Goal: Task Accomplishment & Management: Manage account settings

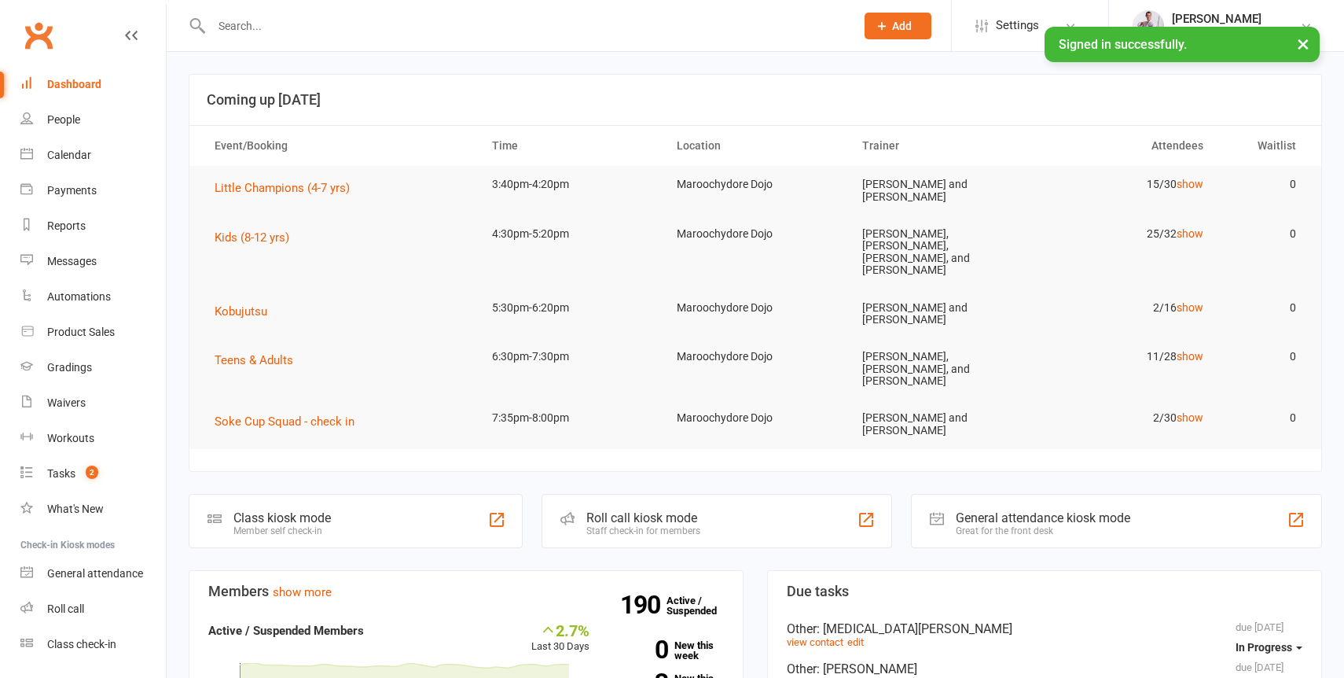
click at [311, 18] on input "text" at bounding box center [526, 26] width 638 height 22
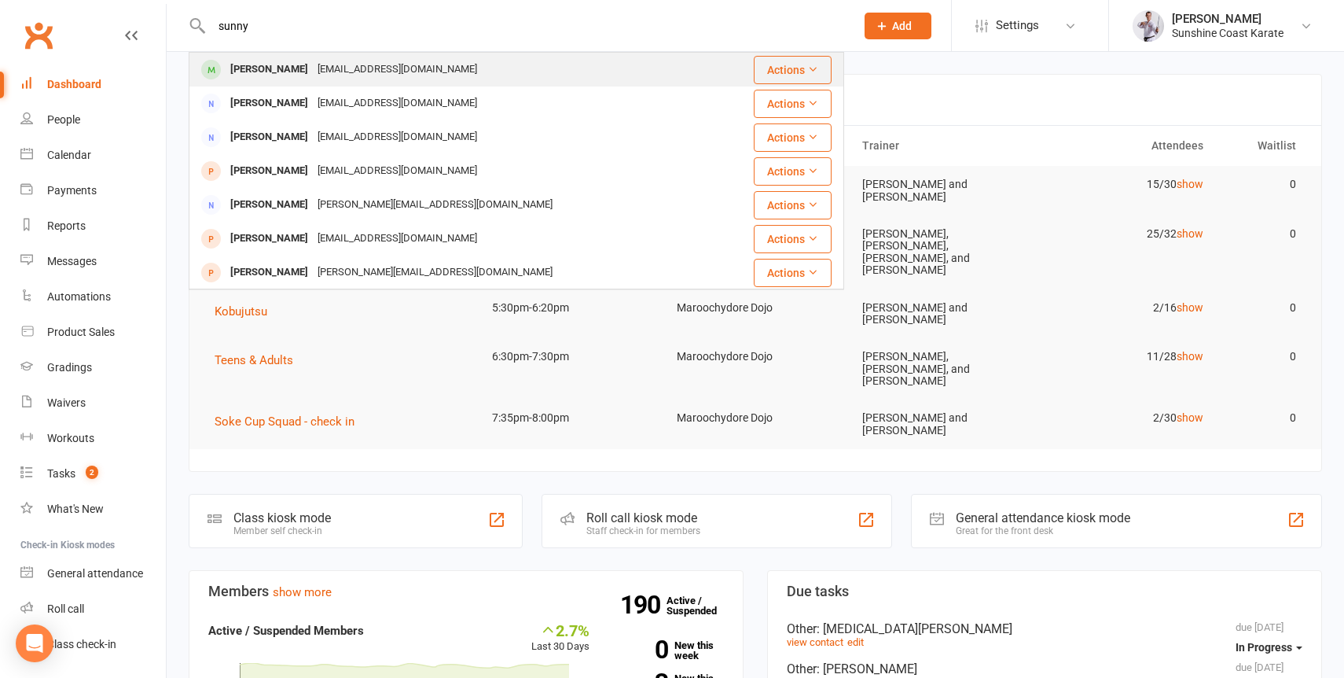
type input "sunny"
click at [281, 61] on div "[PERSON_NAME]" at bounding box center [269, 69] width 87 height 23
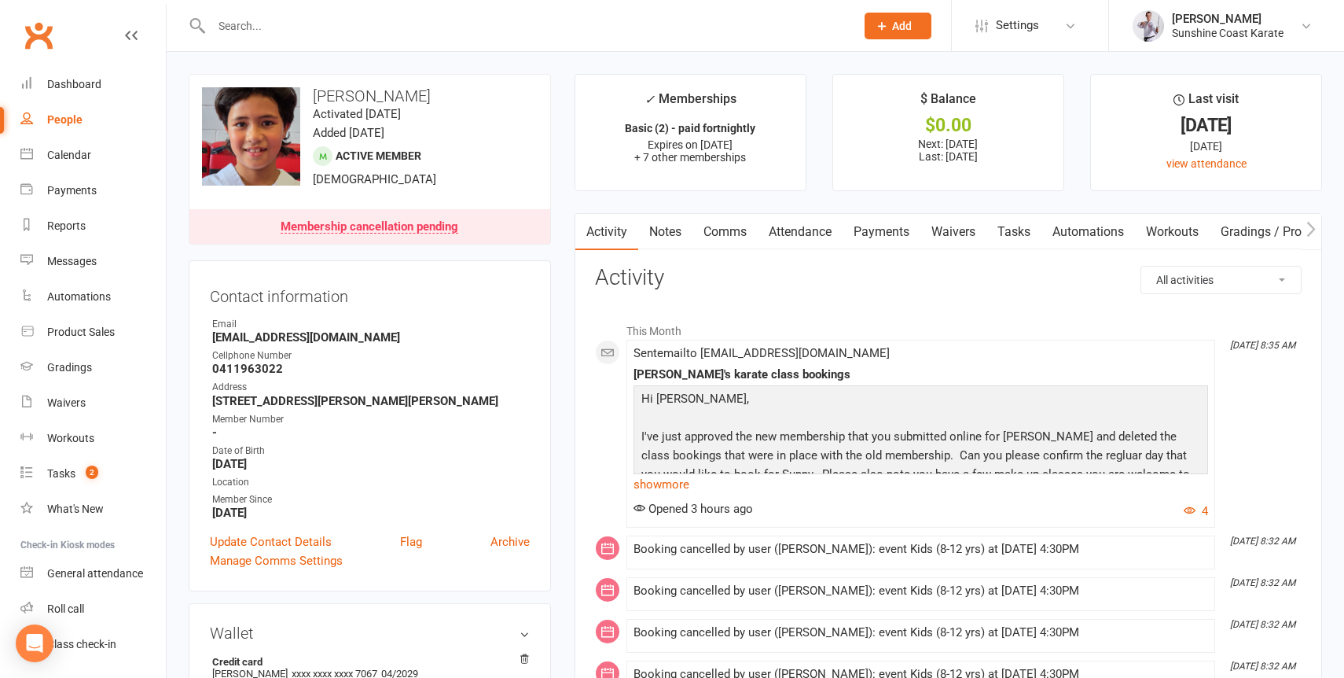
click at [795, 231] on link "Attendance" at bounding box center [800, 232] width 85 height 36
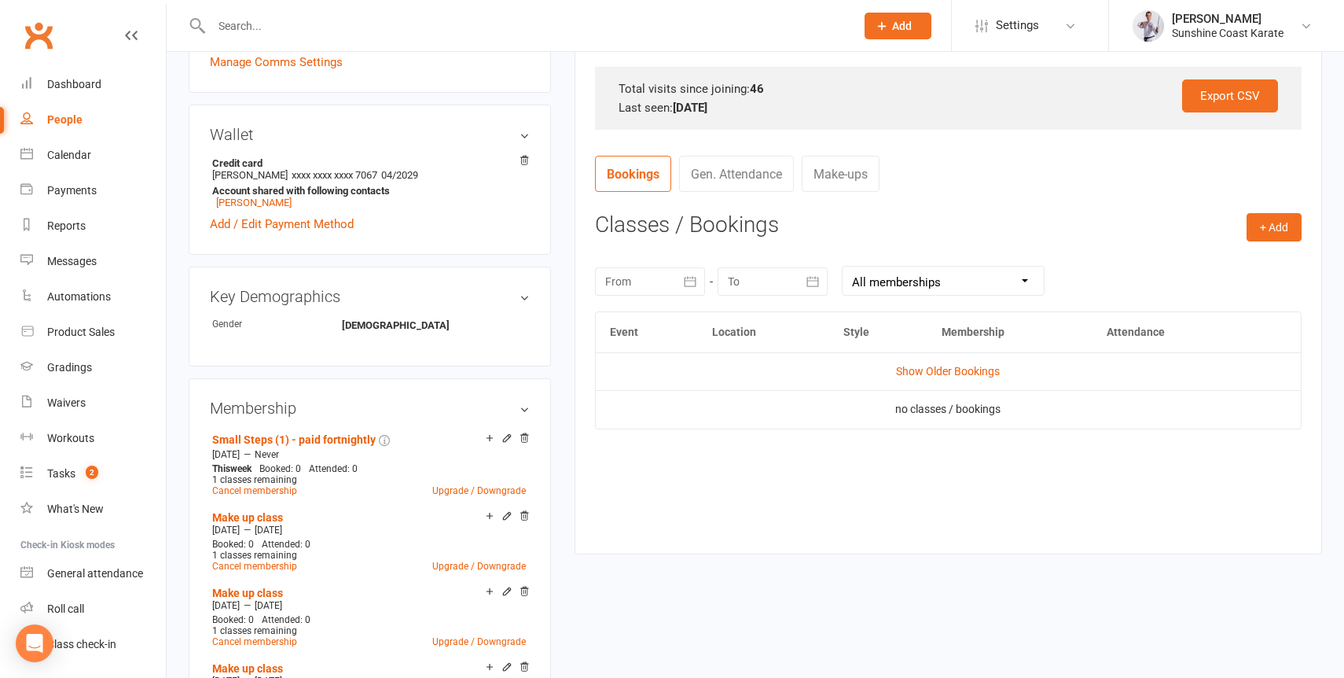
scroll to position [503, 0]
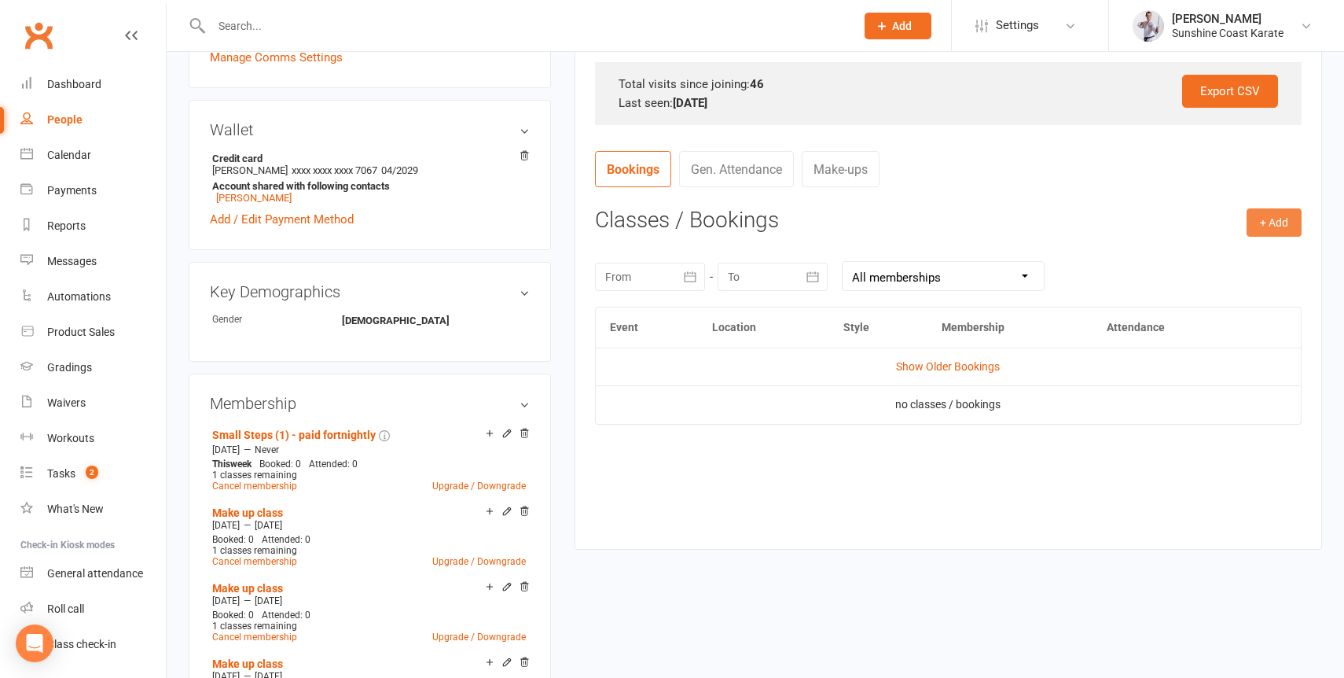
click at [1279, 233] on button "+ Add" at bounding box center [1274, 222] width 55 height 28
click at [1216, 253] on link "Book Event" at bounding box center [1224, 257] width 156 height 31
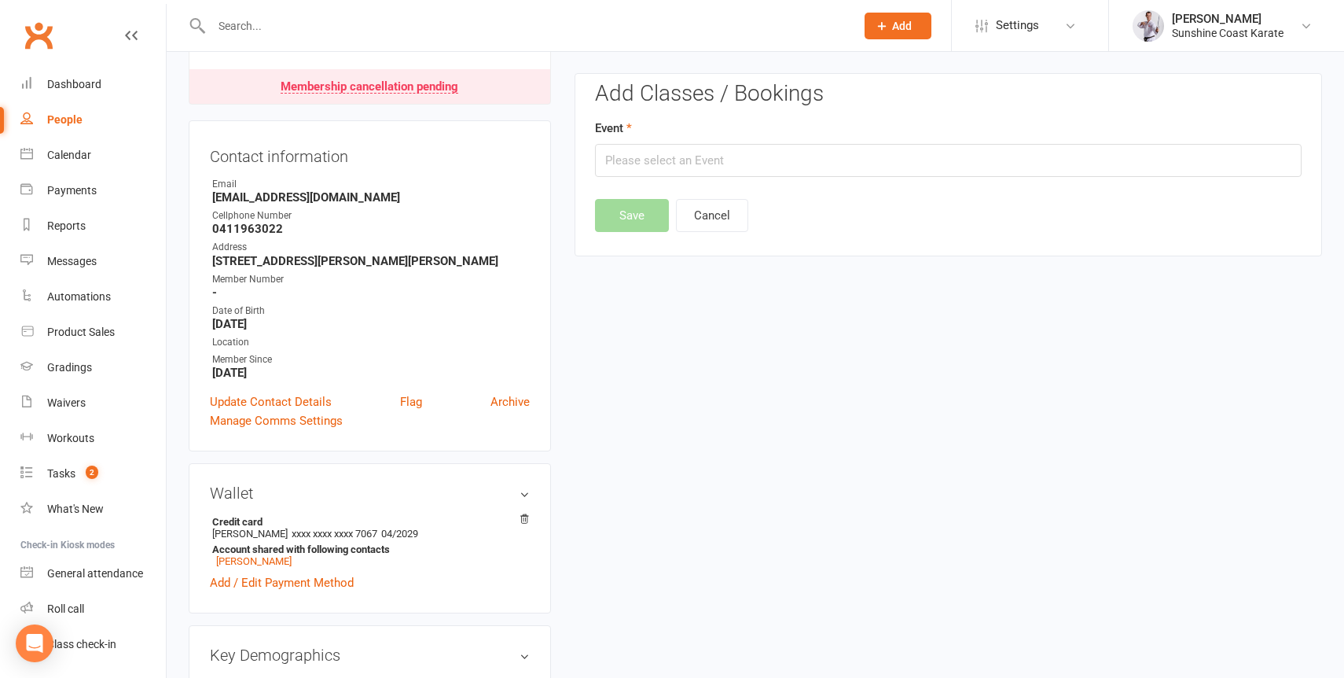
scroll to position [134, 0]
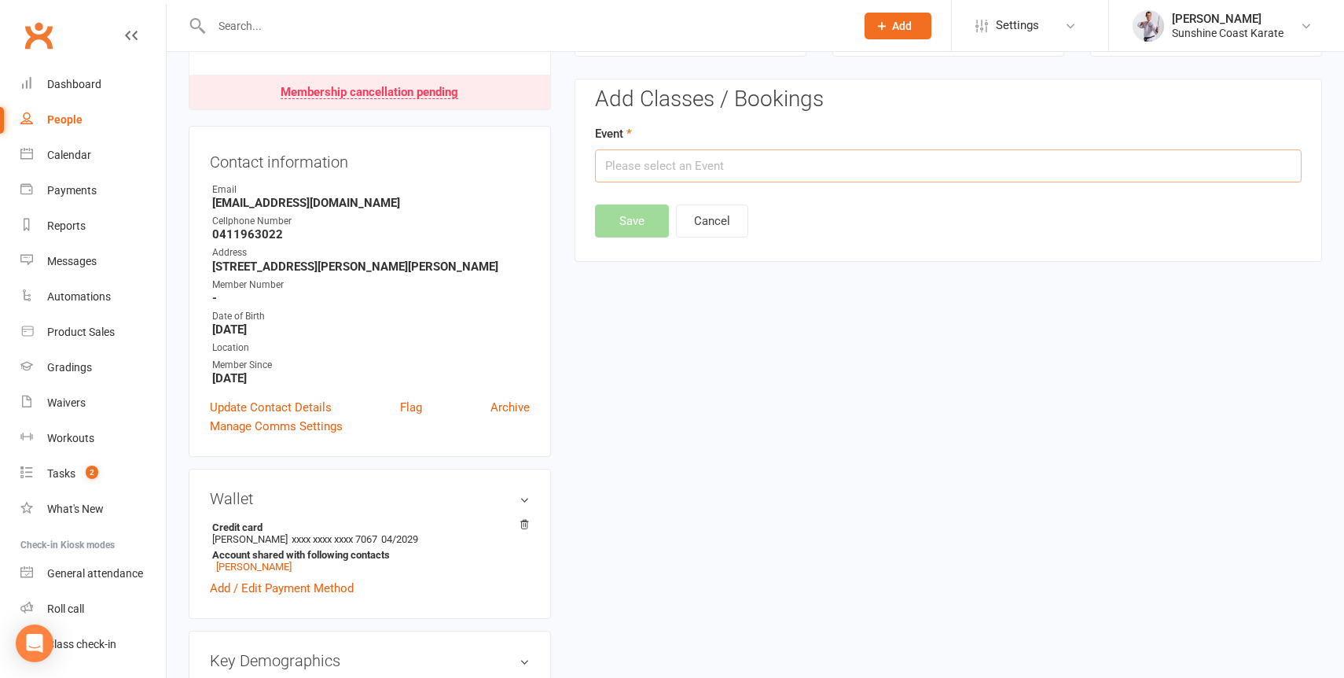
click at [685, 168] on input "text" at bounding box center [948, 165] width 707 height 33
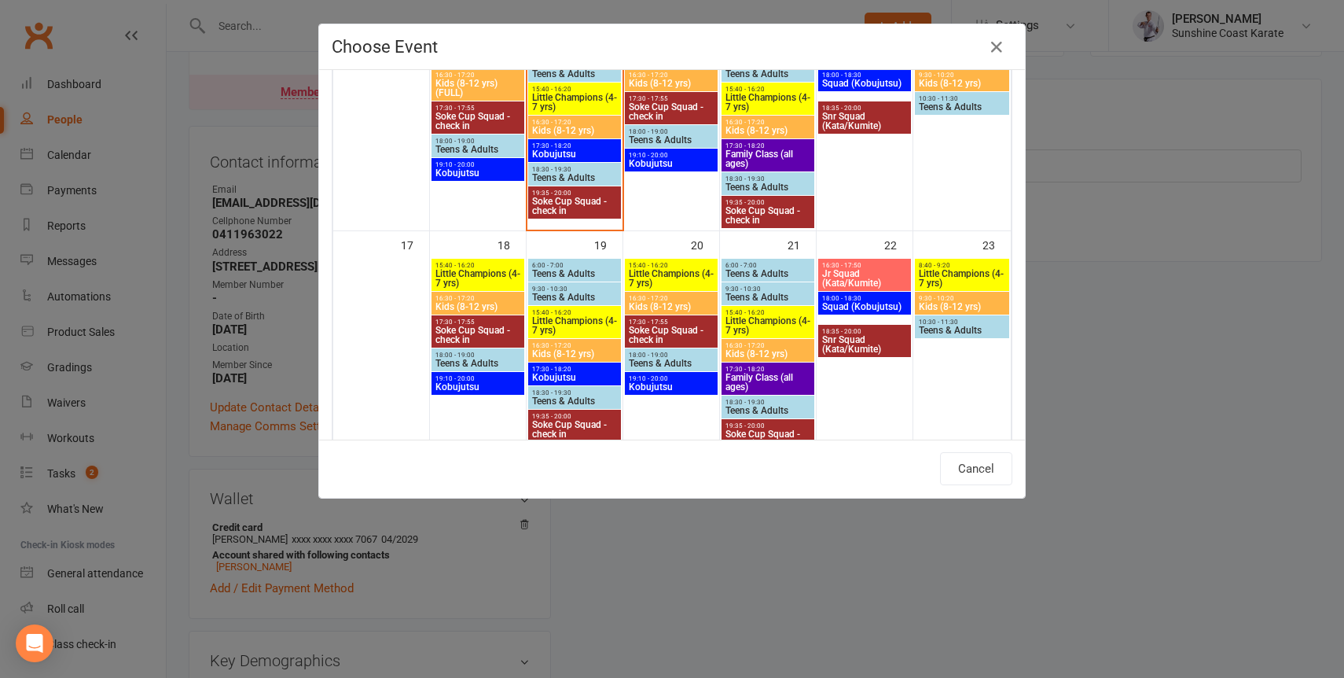
scroll to position [618, 0]
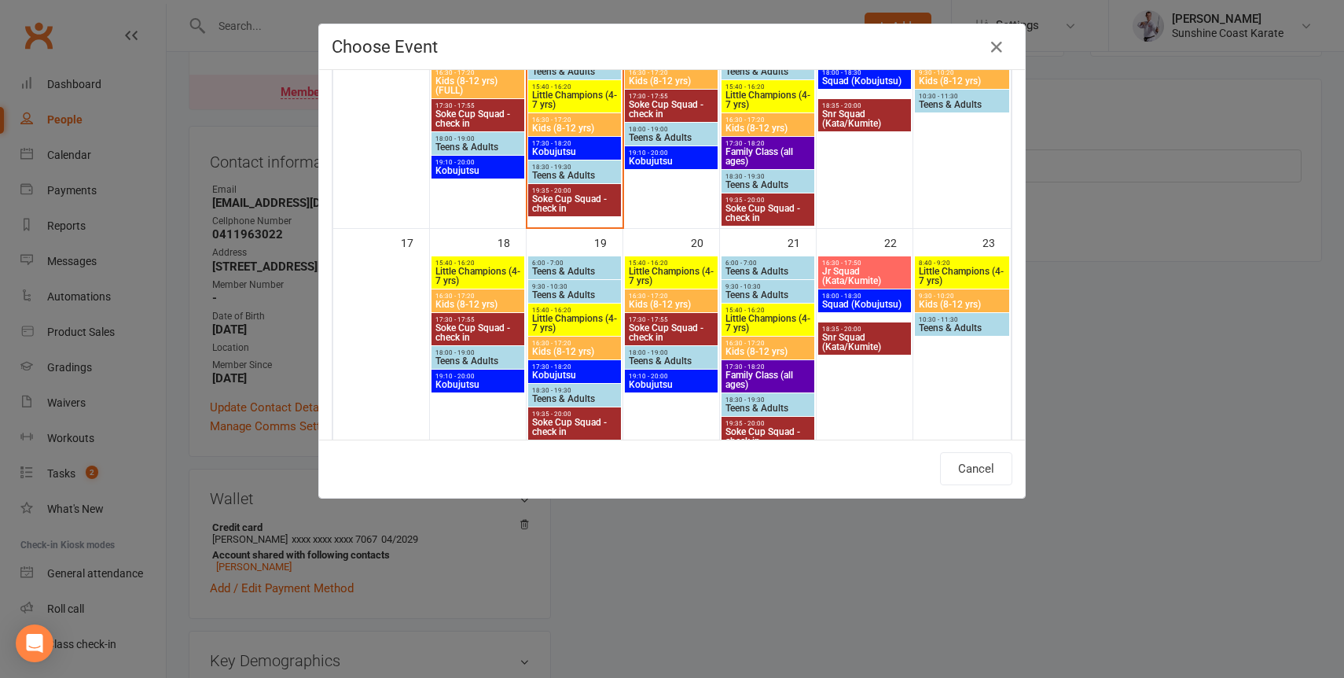
click at [465, 296] on span "16:30 - 17:20" at bounding box center [478, 295] width 86 height 7
type input "Kids (8-12 yrs) - [DATE] 4:30:00 PM"
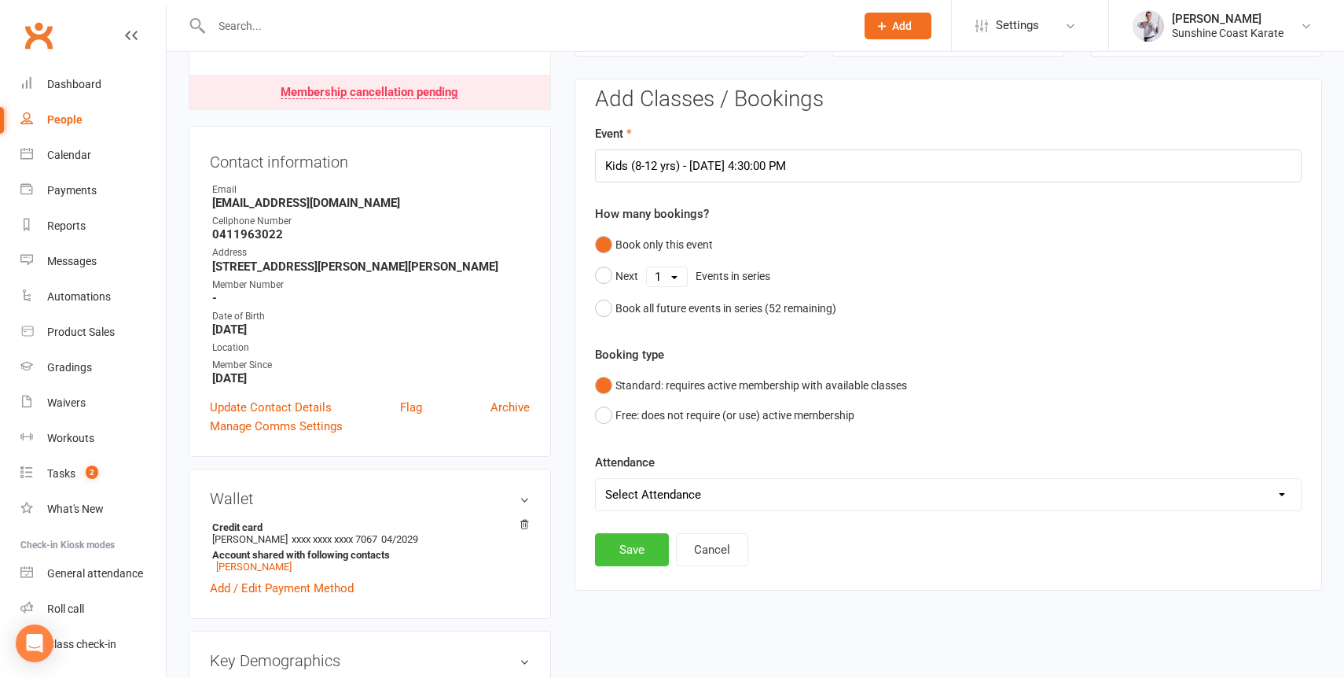
click at [636, 551] on button "Save" at bounding box center [632, 549] width 74 height 33
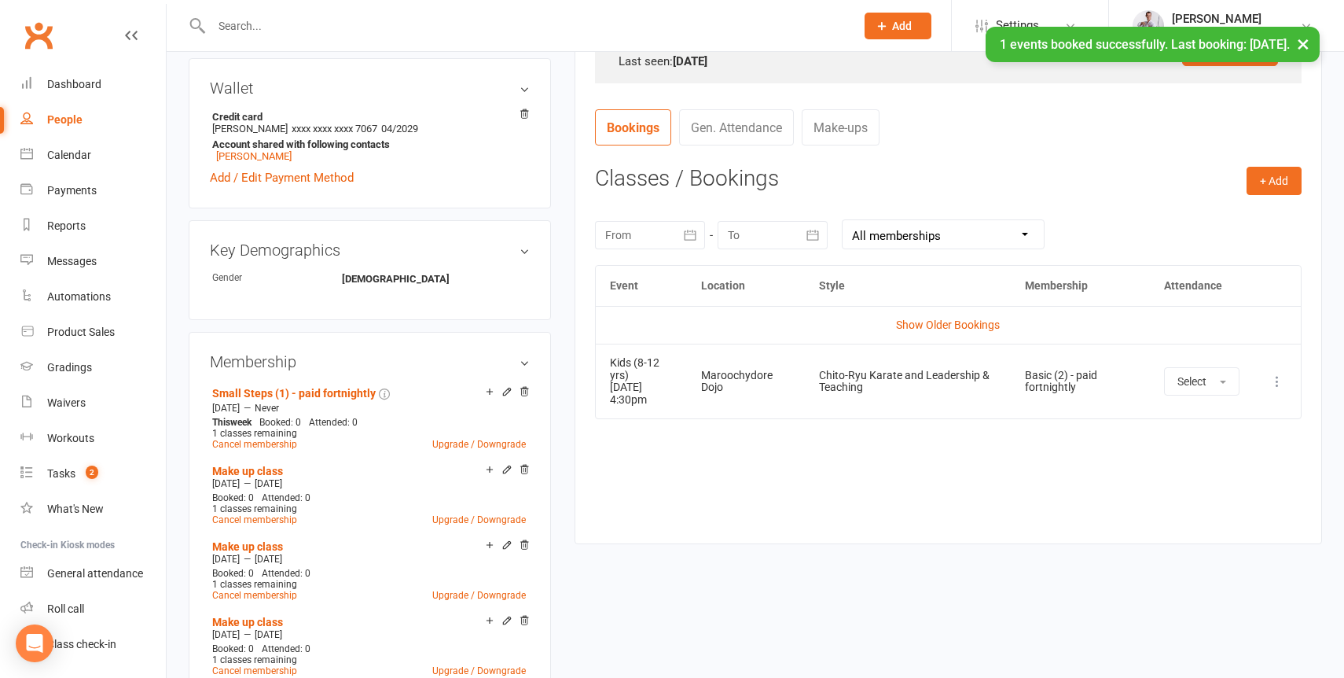
scroll to position [550, 0]
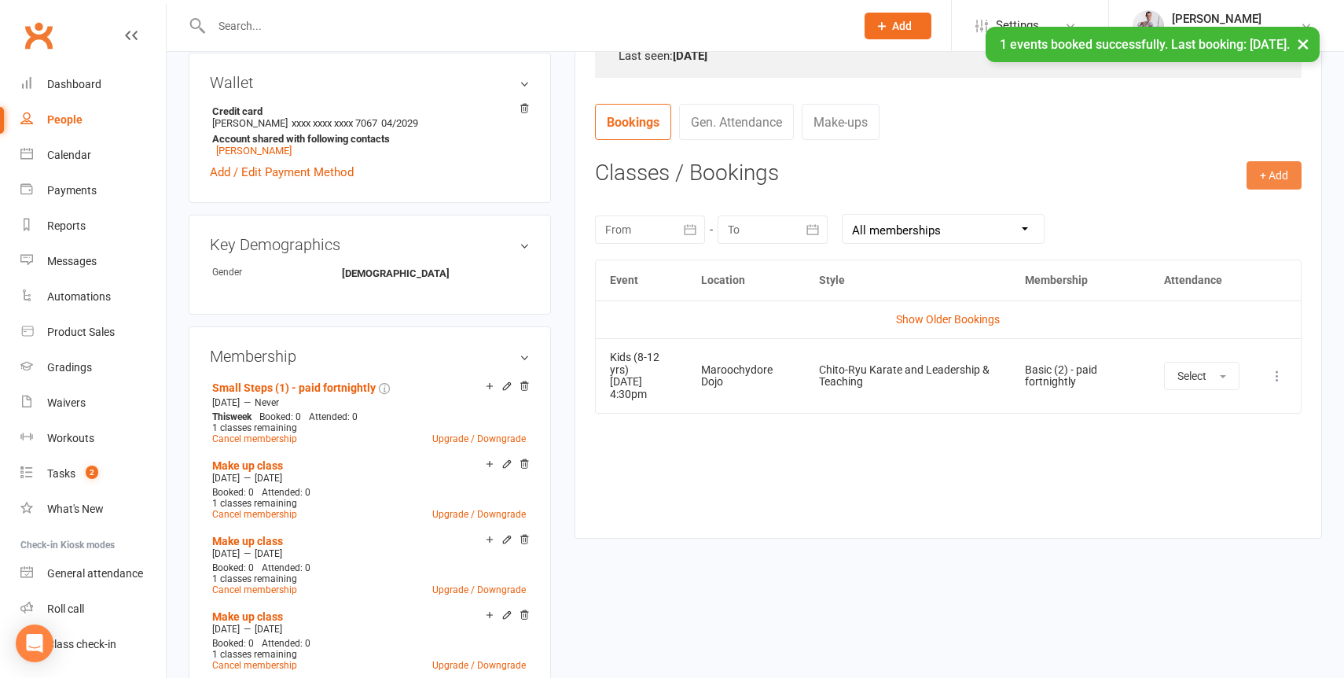
click at [1286, 172] on button "+ Add" at bounding box center [1274, 175] width 55 height 28
click at [1218, 206] on link "Book Event" at bounding box center [1224, 210] width 156 height 31
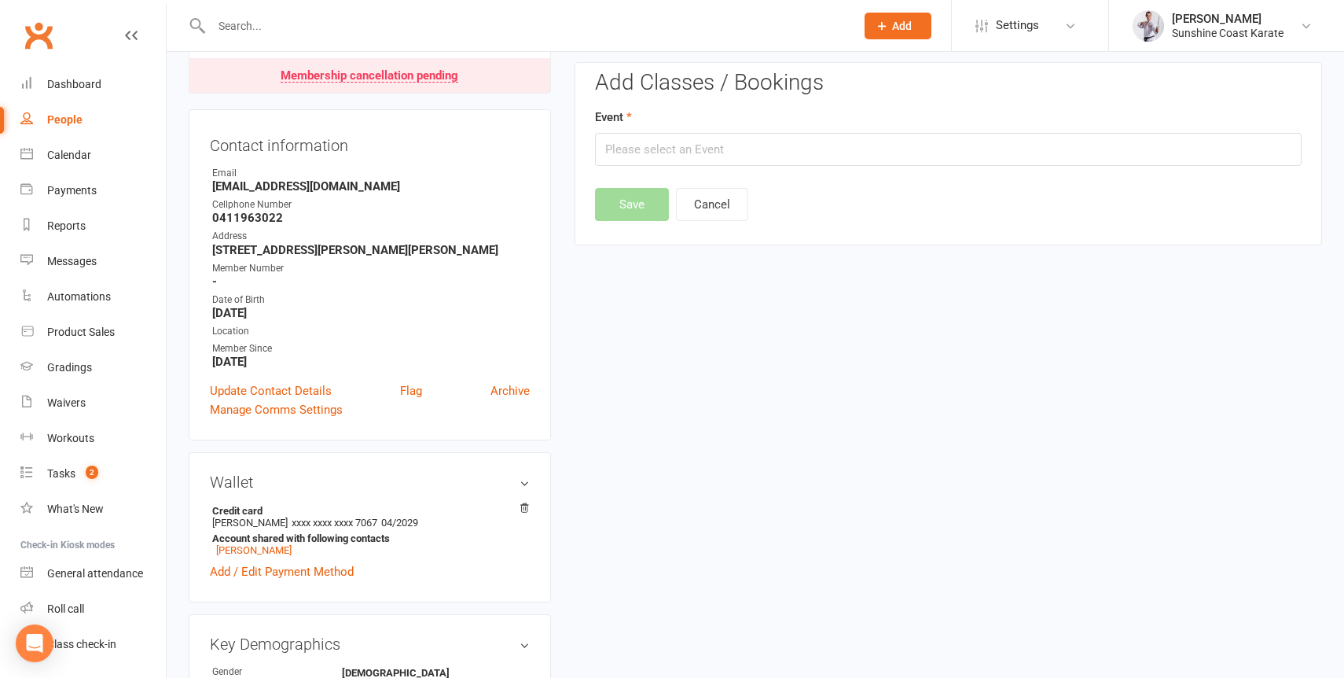
scroll to position [134, 0]
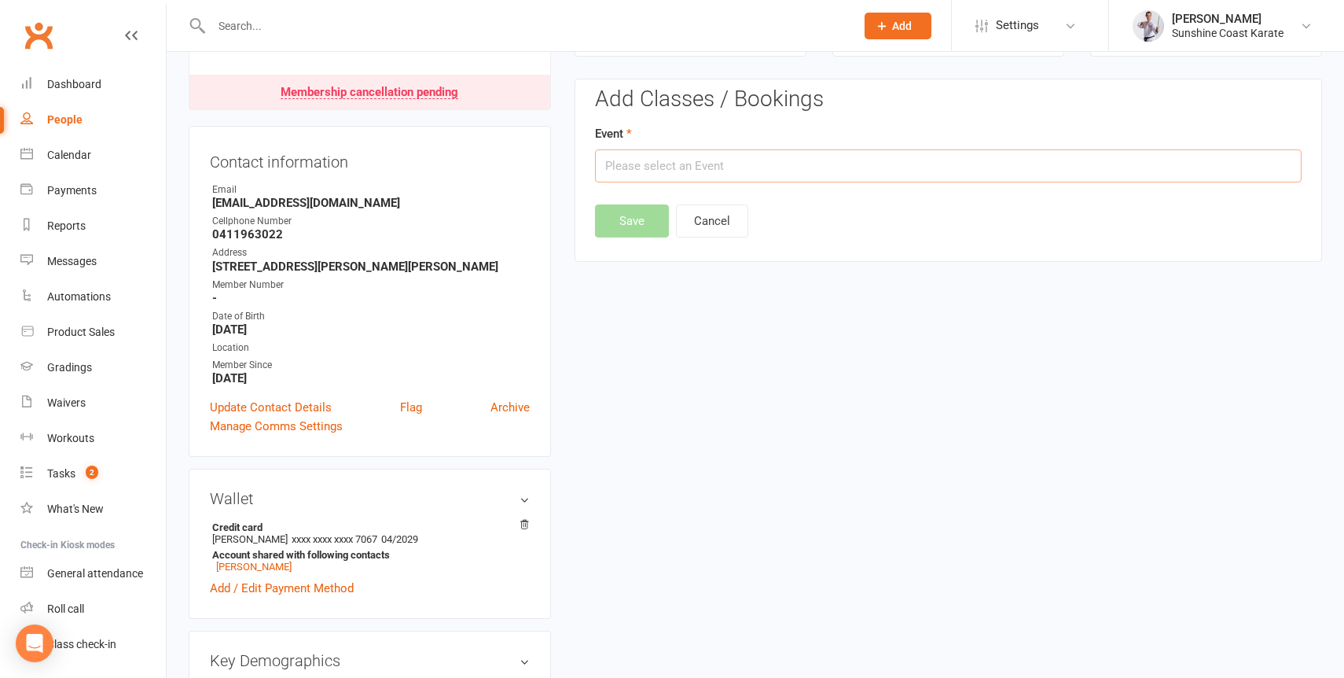
click at [752, 165] on input "text" at bounding box center [948, 165] width 707 height 33
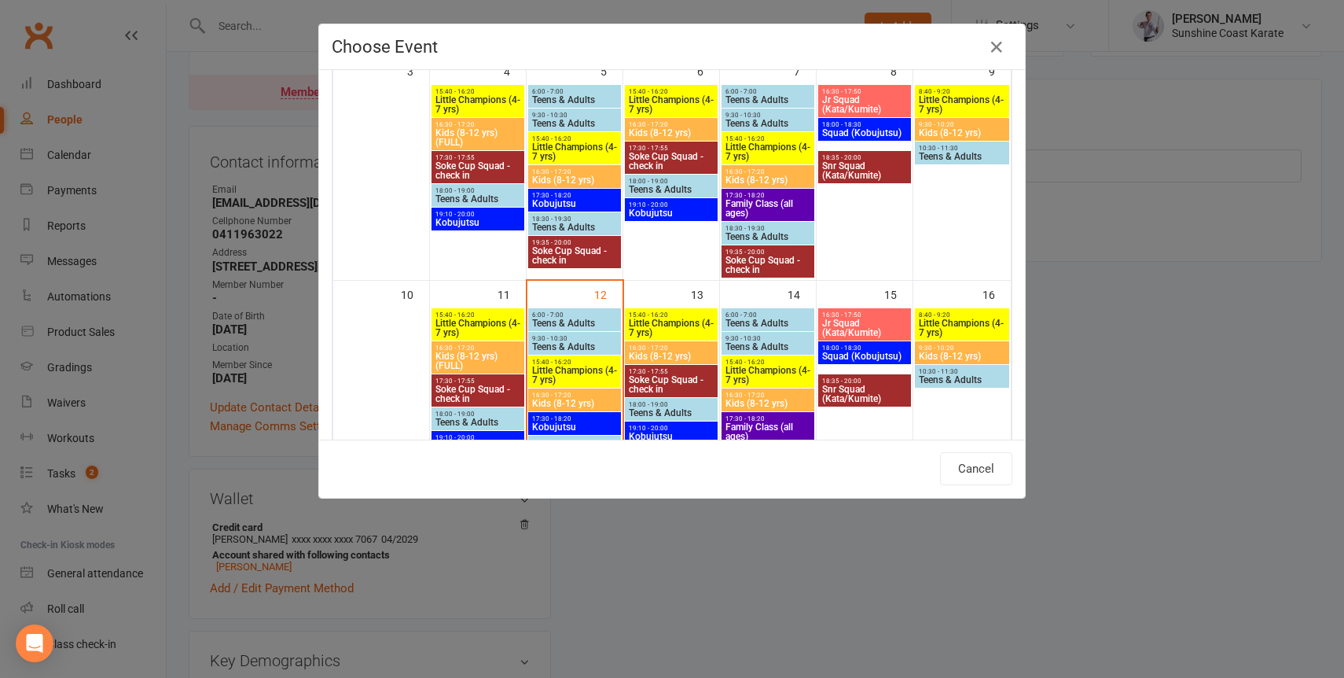
scroll to position [376, 0]
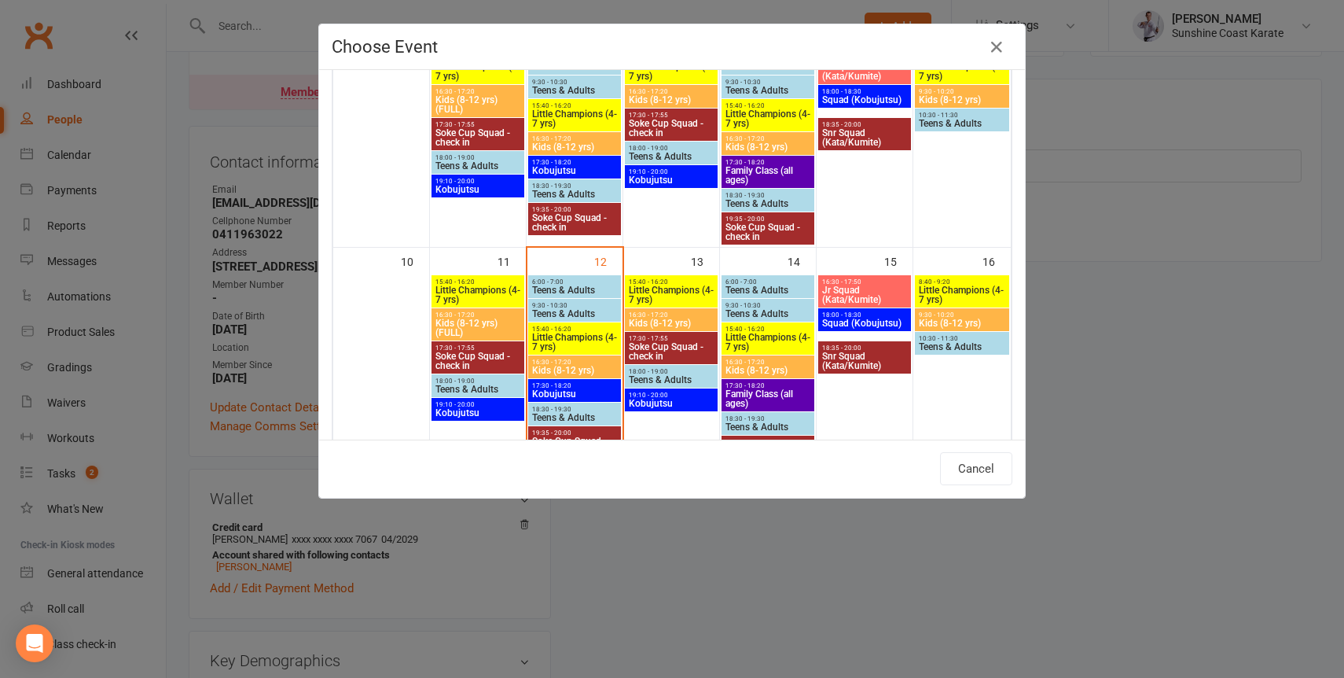
click at [772, 368] on span "Kids (8-12 yrs)" at bounding box center [768, 370] width 86 height 9
type input "Kids (8-12 yrs) - [DATE] 4:30:00 PM"
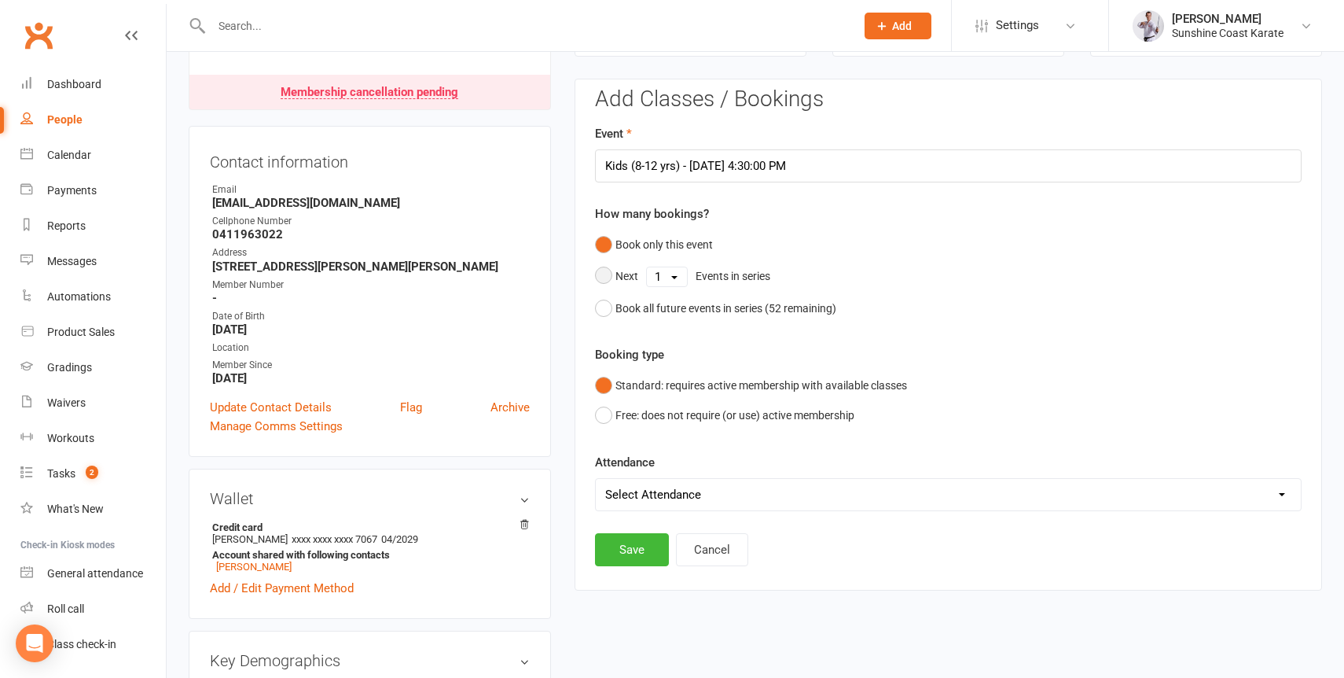
click at [606, 276] on button "Next 1 2 3 4 5 6 7 8 9 10 11 12 13 14 15 16 17 18 19 20 21 22 23 24 25 26 27 28…" at bounding box center [686, 276] width 183 height 33
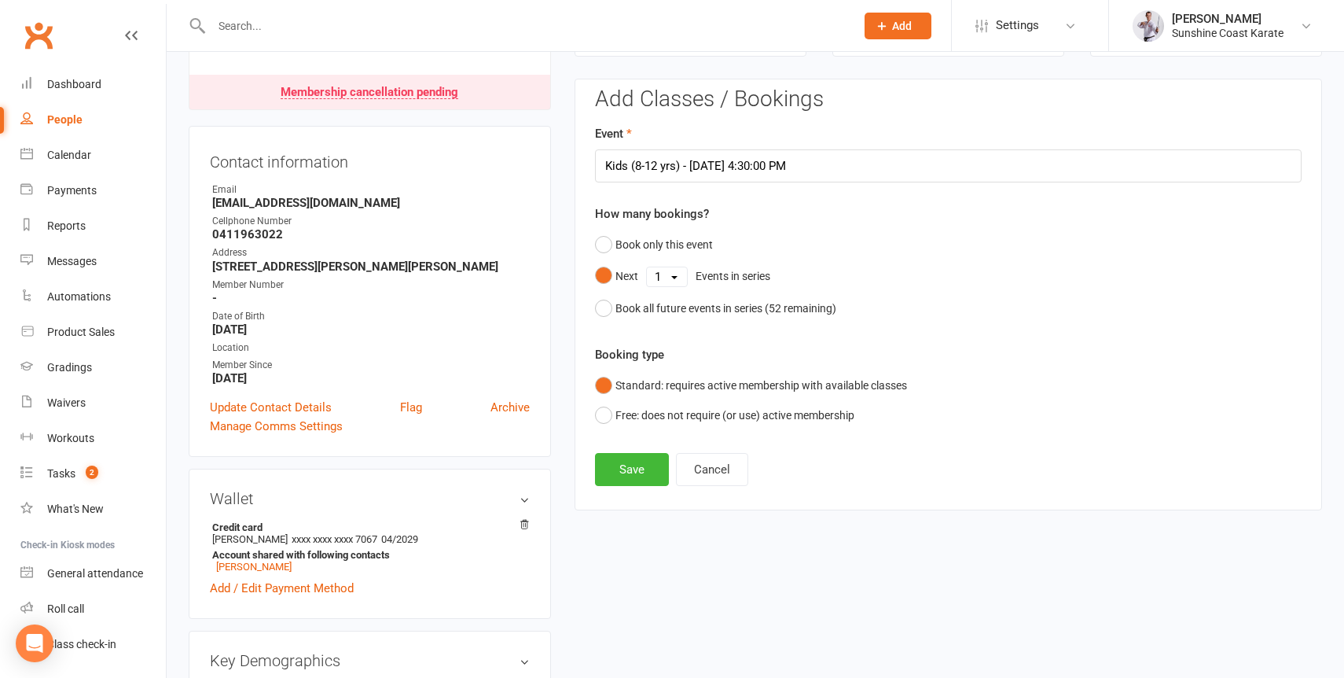
click at [675, 274] on select "1 2 3 4 5 6 7 8 9 10 11 12 13 14 15 16 17 18 19 20 21 22 23 24 25 26 27 28 29 3…" at bounding box center [667, 276] width 40 height 19
select select "6"
click at [647, 267] on select "1 2 3 4 5 6 7 8 9 10 11 12 13 14 15 16 17 18 19 20 21 22 23 24 25 26 27 28 29 3…" at bounding box center [667, 276] width 40 height 19
click at [631, 472] on button "Save" at bounding box center [632, 469] width 74 height 33
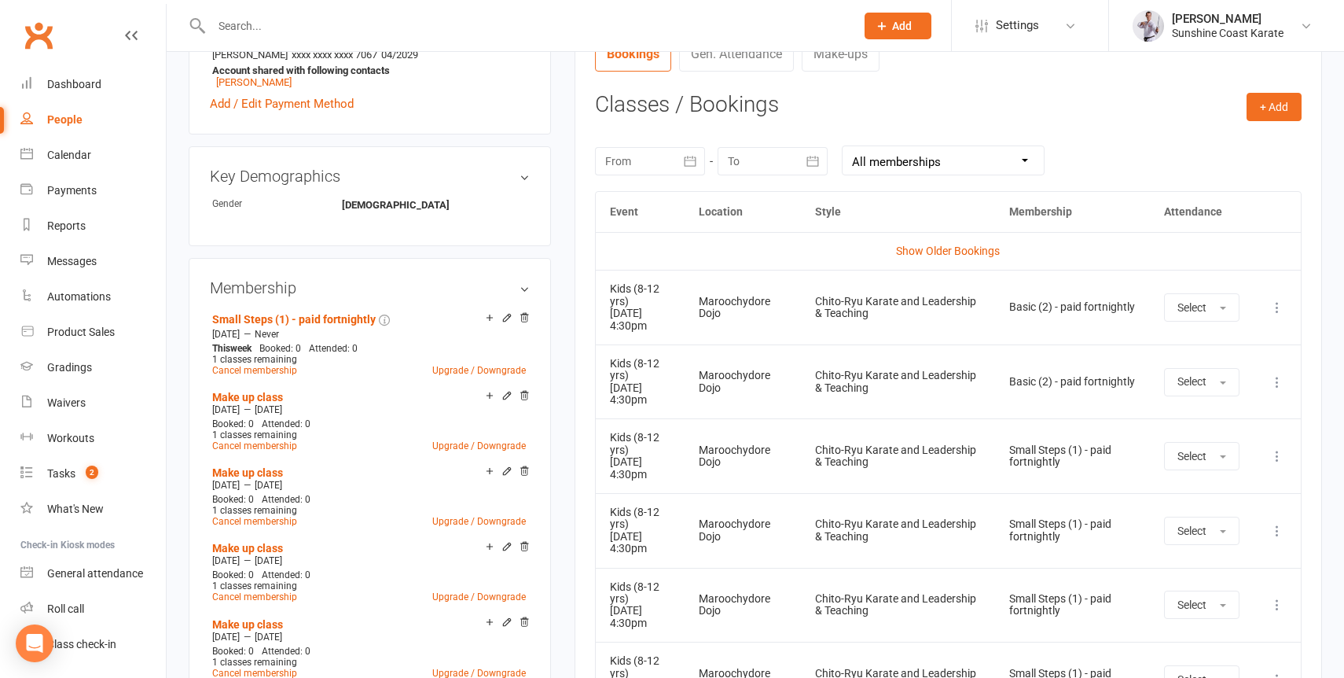
scroll to position [583, 0]
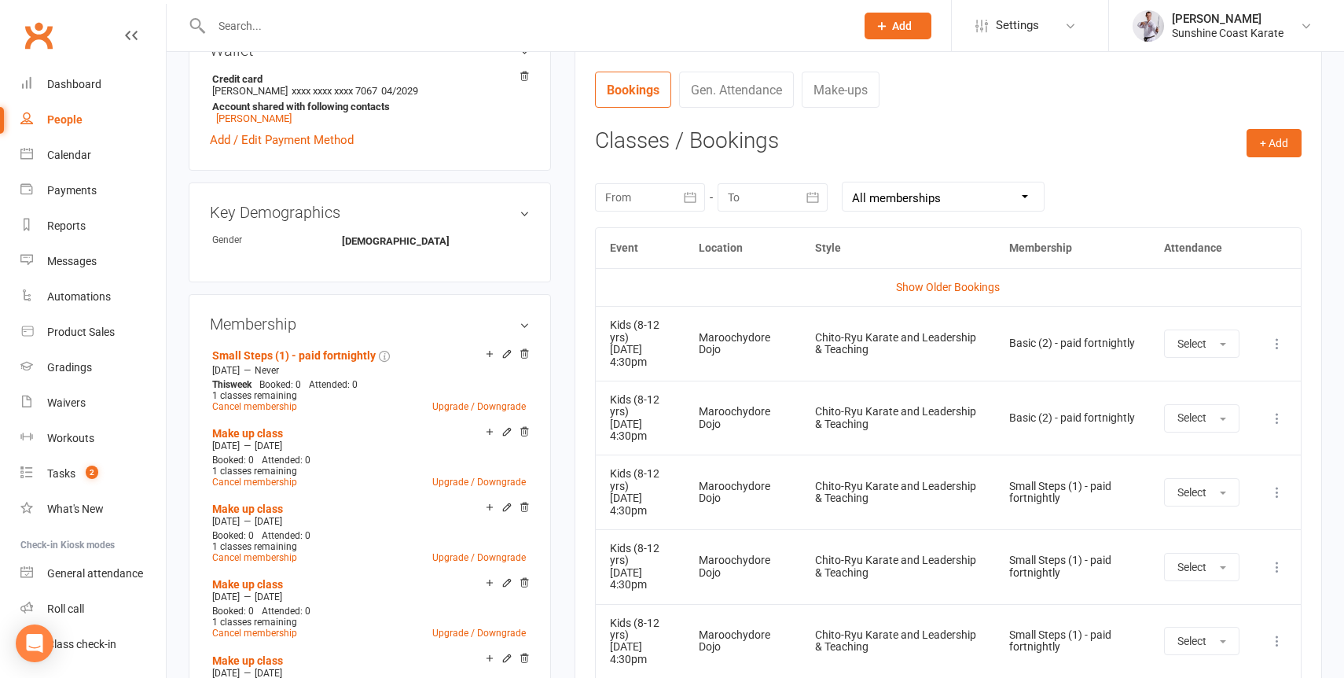
click at [1278, 336] on icon at bounding box center [1278, 344] width 16 height 16
click at [1204, 434] on link "Remove booking" at bounding box center [1209, 436] width 156 height 31
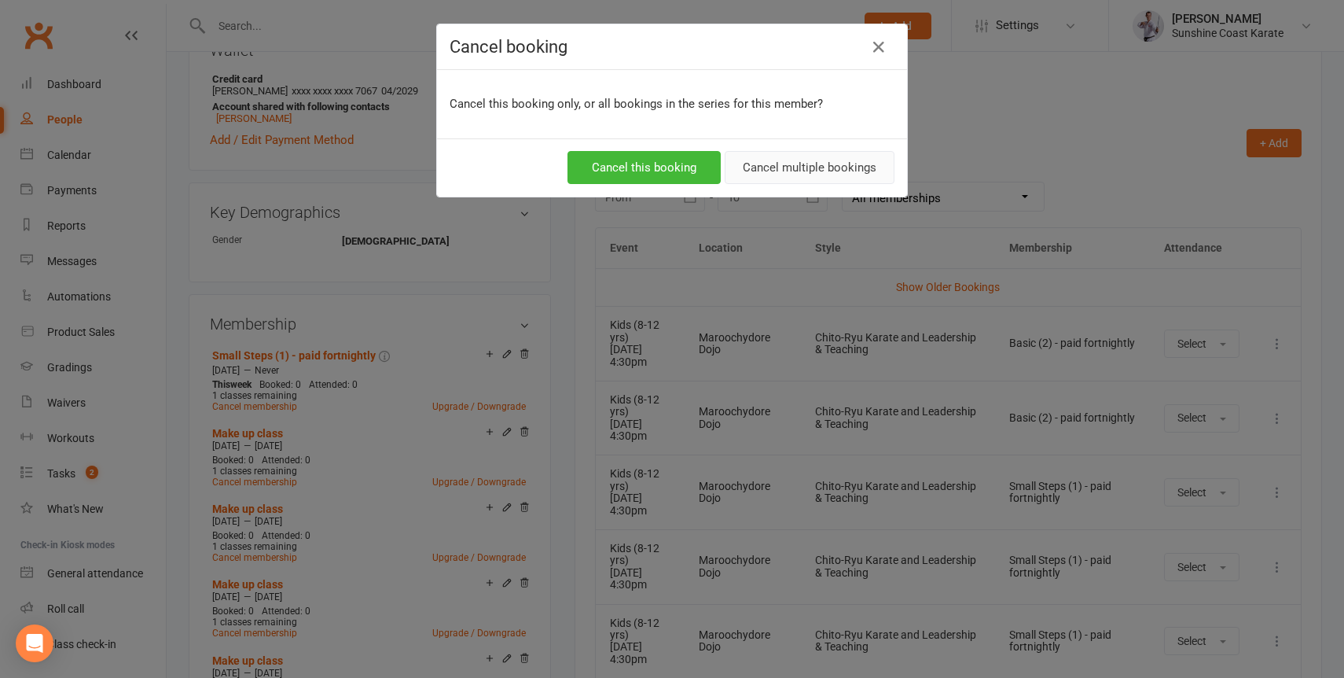
click at [826, 168] on button "Cancel multiple bookings" at bounding box center [810, 167] width 170 height 33
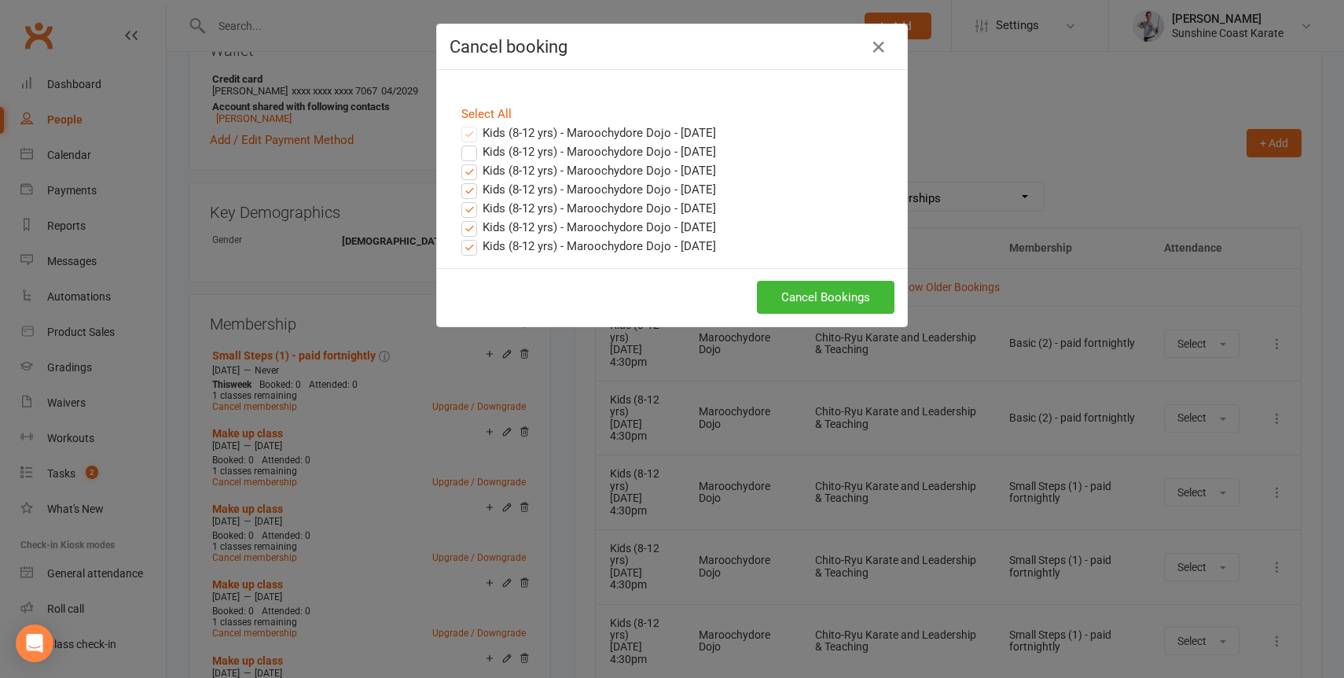
click at [469, 149] on label "Kids (8-12 yrs) - Maroochydore Dojo - [DATE]" at bounding box center [589, 151] width 255 height 19
click at [460, 142] on input "Kids (8-12 yrs) - Maroochydore Dojo - [DATE]" at bounding box center [455, 142] width 10 height 0
click at [465, 149] on label "Kids (8-12 yrs) - Maroochydore Dojo - [DATE]" at bounding box center [589, 151] width 255 height 19
click at [460, 142] on input "Kids (8-12 yrs) - Maroochydore Dojo - [DATE]" at bounding box center [455, 142] width 10 height 0
click at [841, 289] on button "Cancel Bookings" at bounding box center [826, 297] width 138 height 33
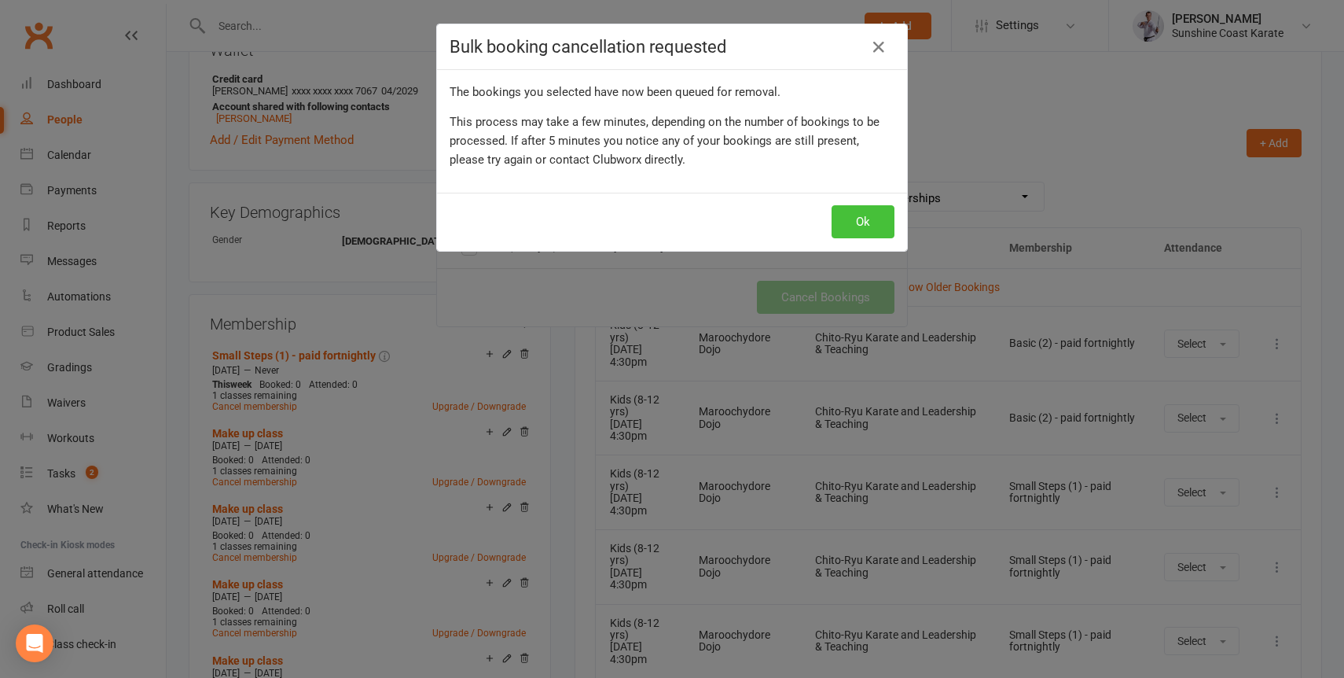
click at [862, 219] on button "Ok" at bounding box center [863, 221] width 63 height 33
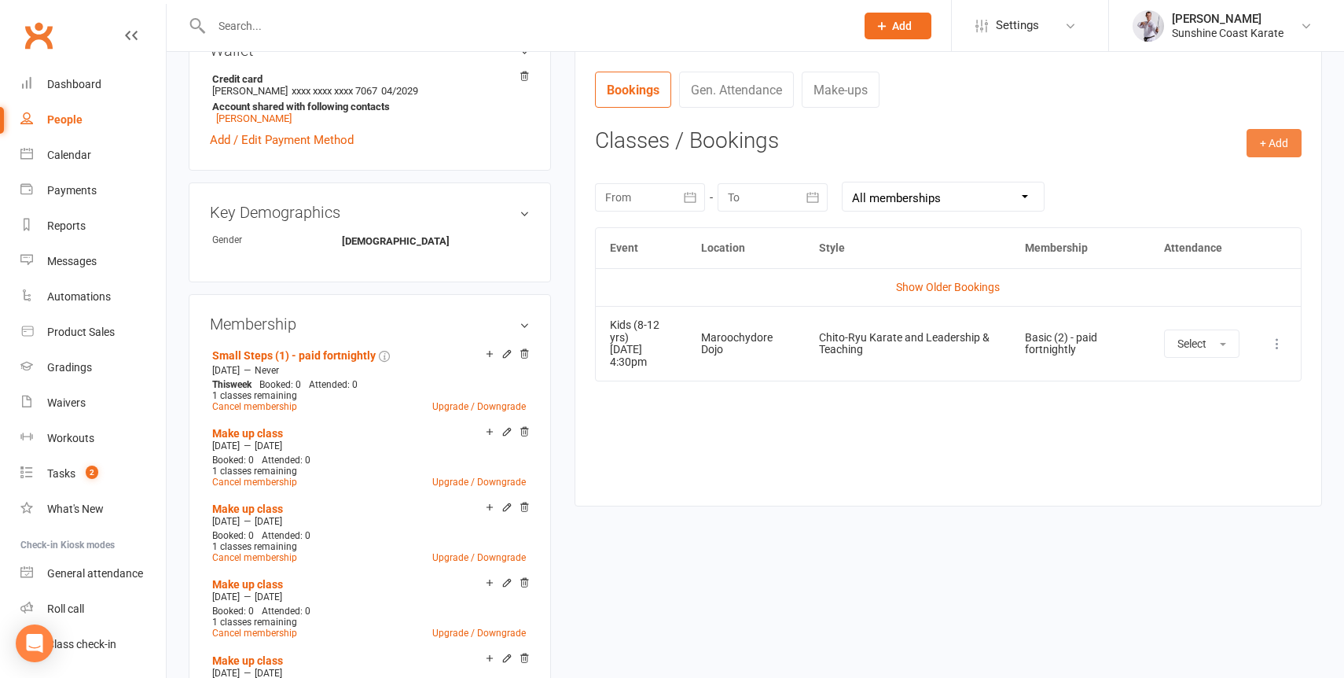
click at [1285, 138] on button "+ Add" at bounding box center [1274, 143] width 55 height 28
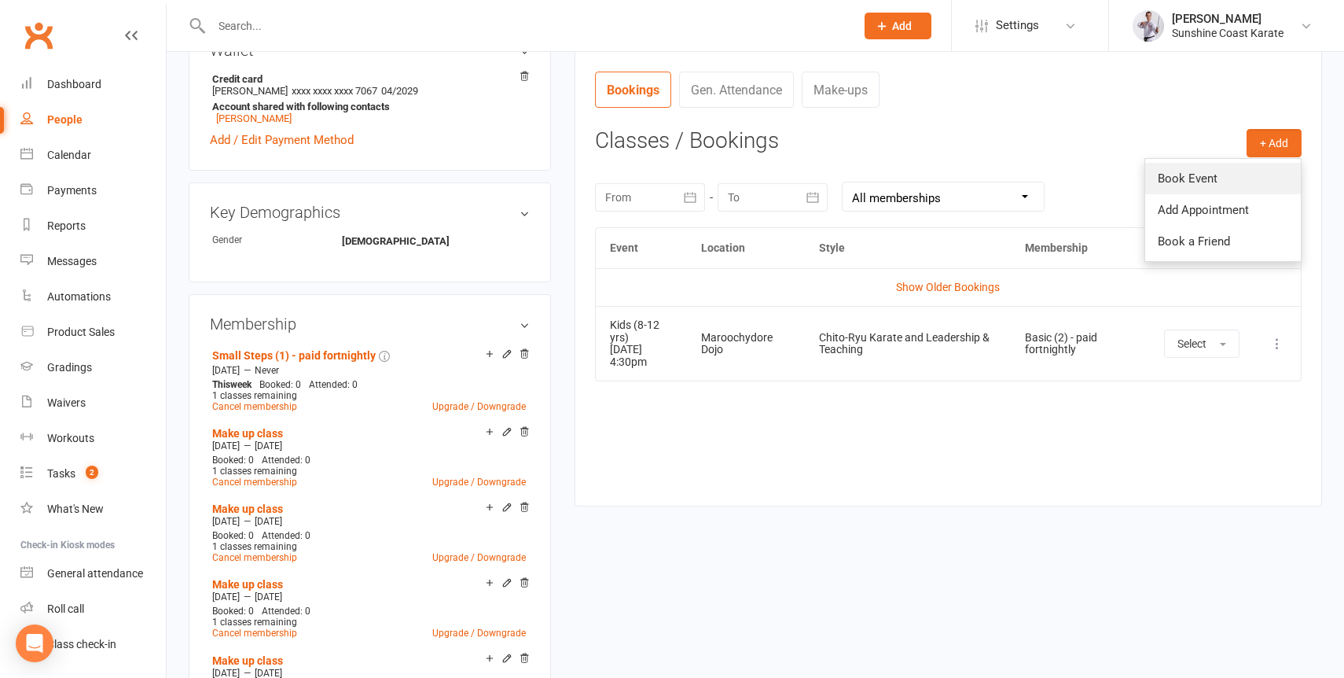
click at [1218, 186] on link "Book Event" at bounding box center [1224, 178] width 156 height 31
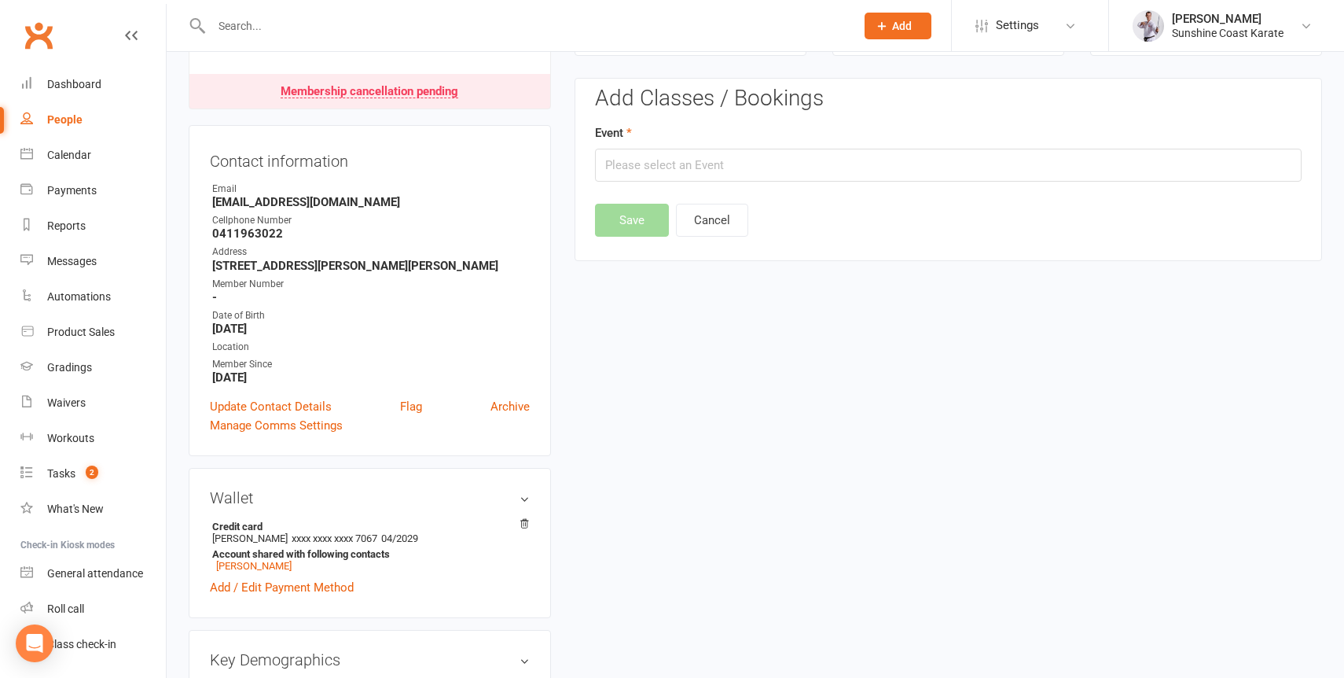
scroll to position [134, 0]
click at [712, 167] on input "text" at bounding box center [948, 165] width 707 height 33
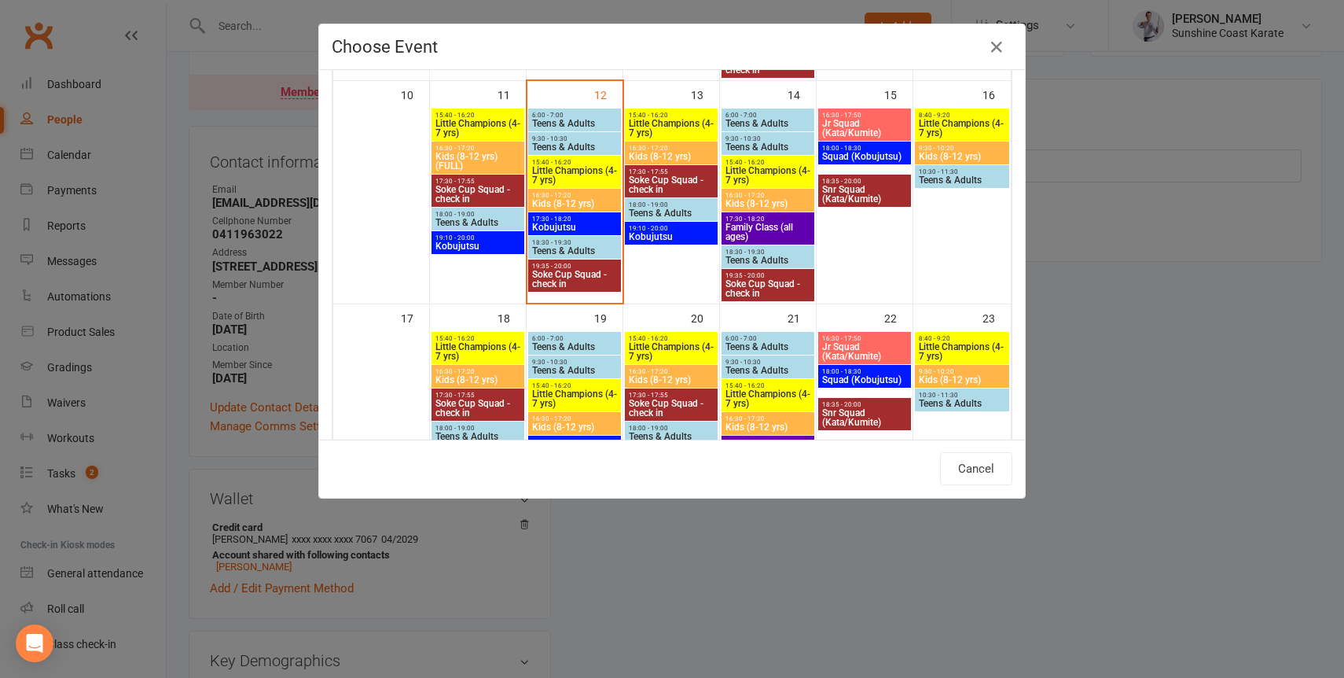
scroll to position [550, 0]
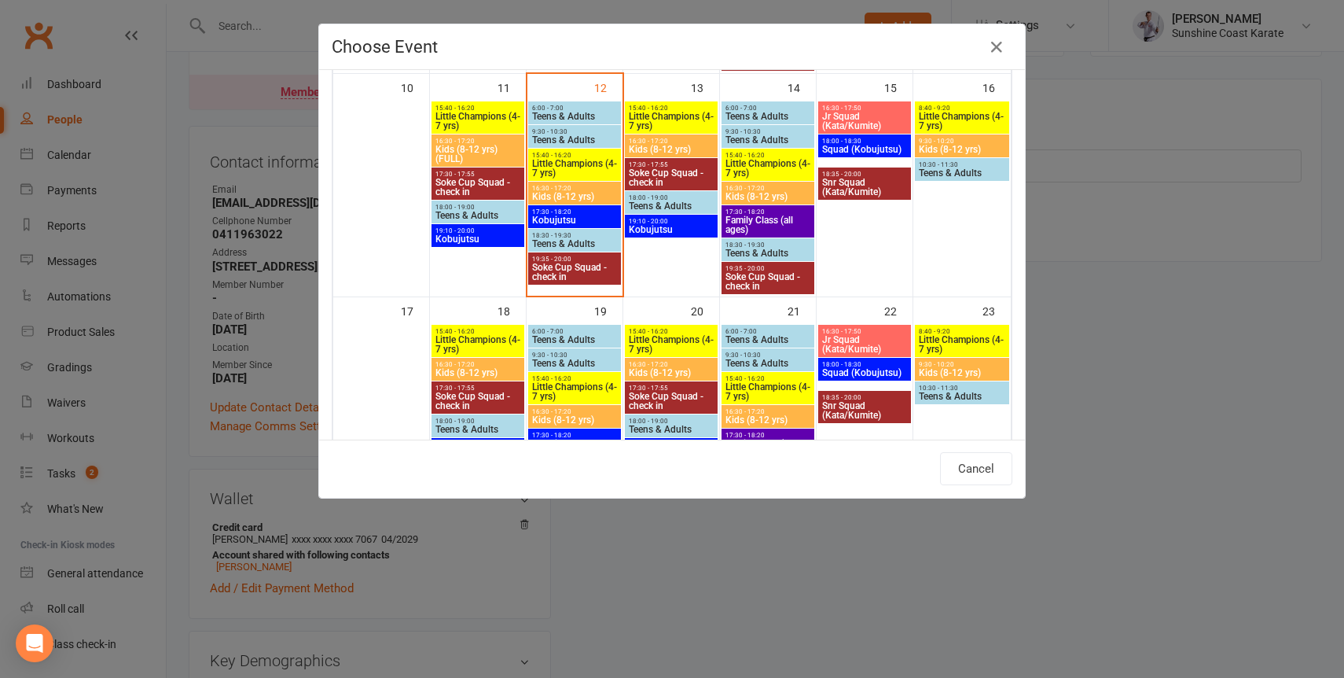
click at [473, 369] on span "Kids (8-12 yrs)" at bounding box center [478, 372] width 86 height 9
type input "Kids (8-12 yrs) - [DATE] 4:30:00 PM"
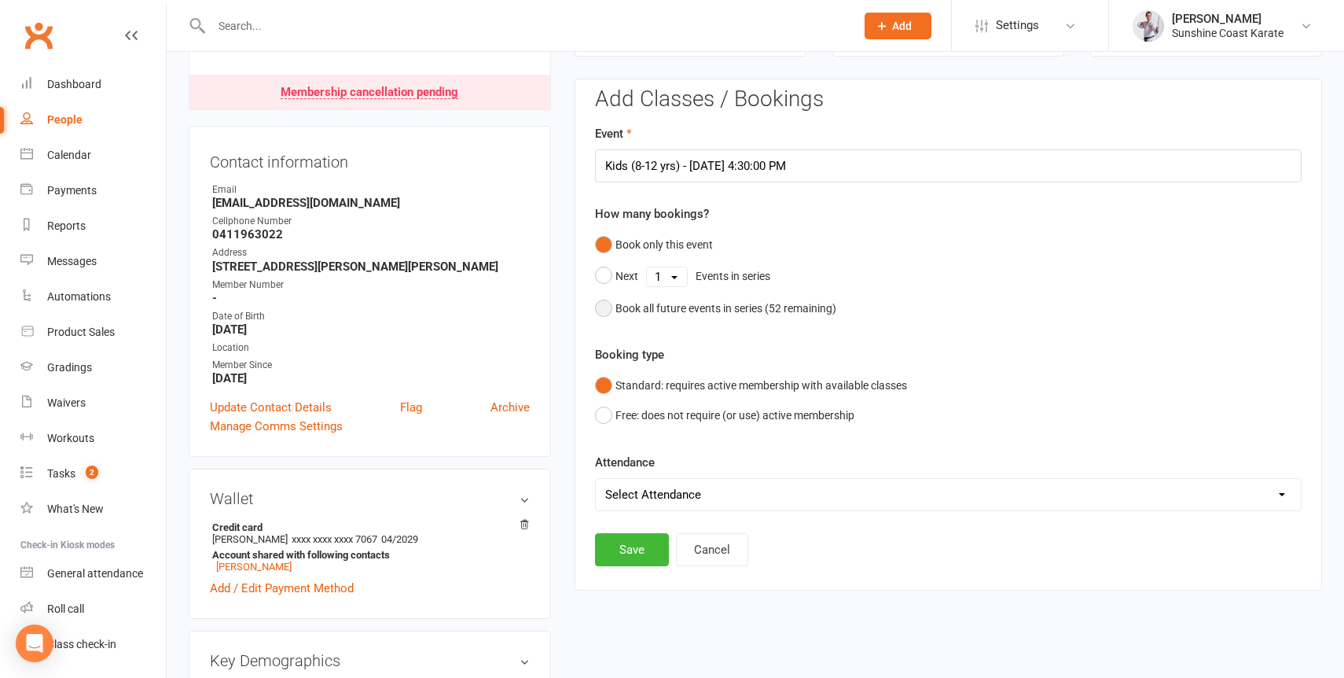
click at [634, 305] on div "Book all future events in series ( 52 remaining)" at bounding box center [726, 308] width 221 height 17
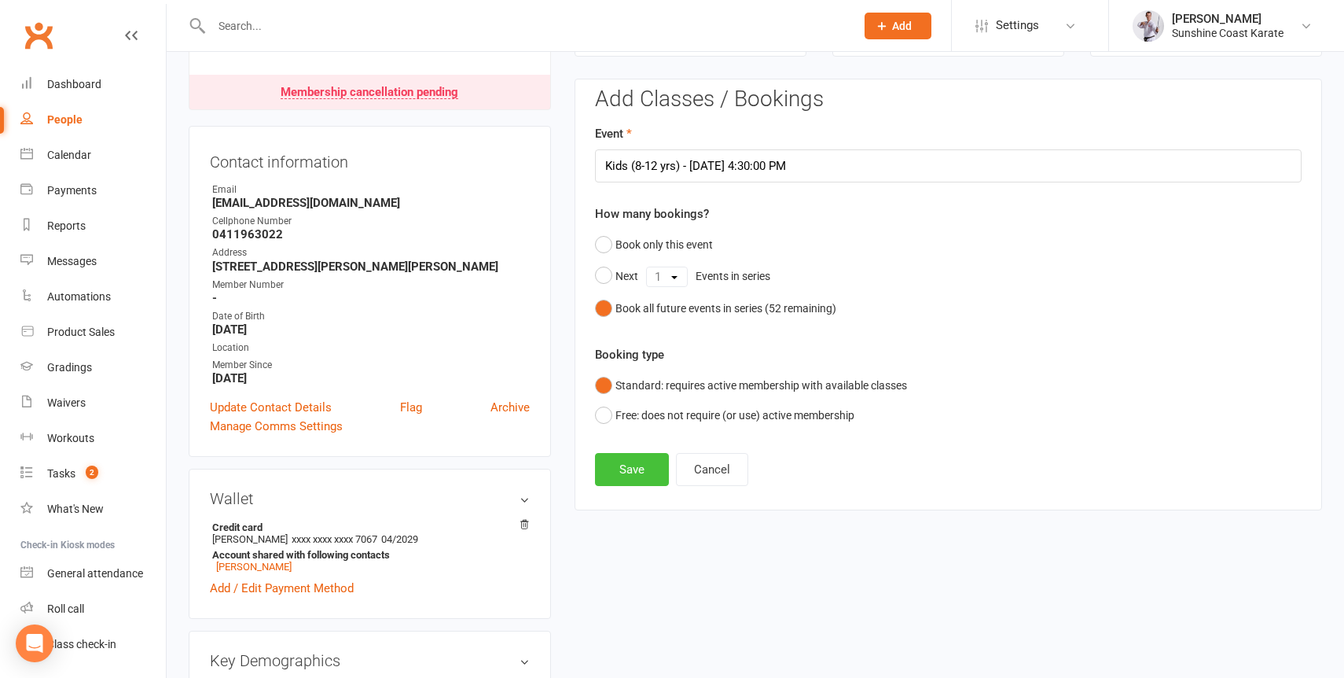
click at [632, 473] on button "Save" at bounding box center [632, 469] width 74 height 33
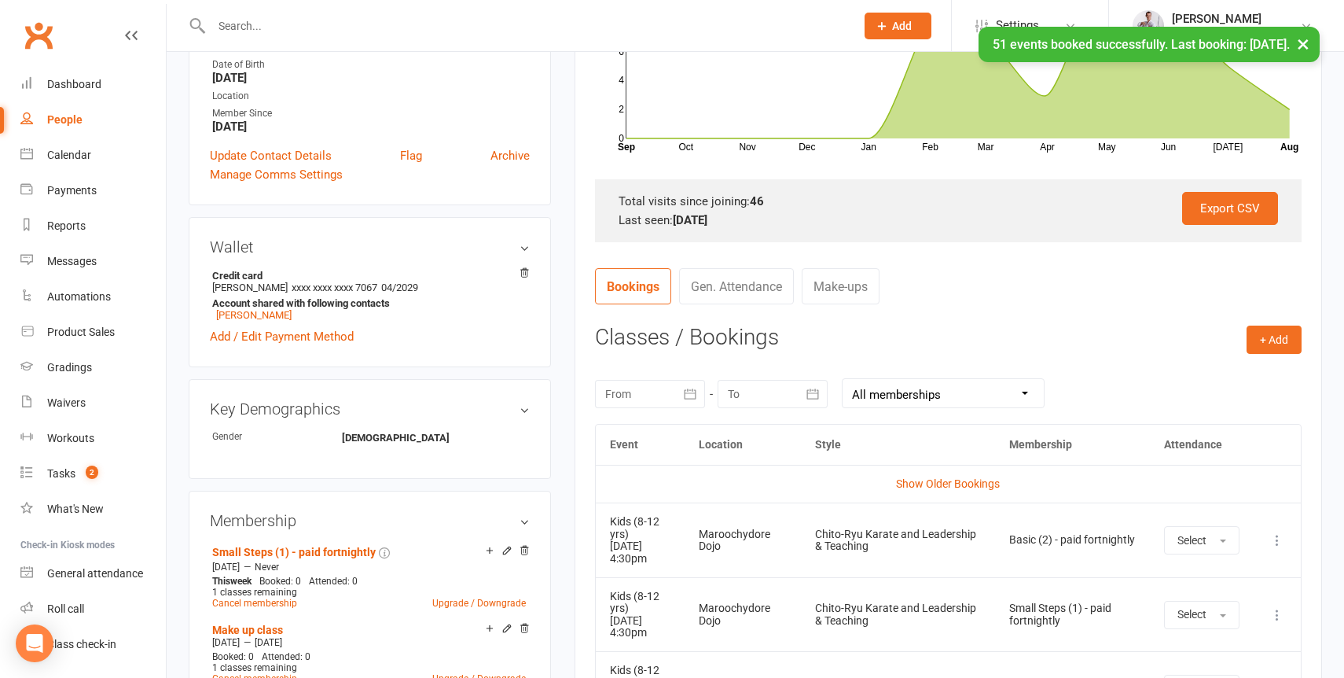
scroll to position [382, 0]
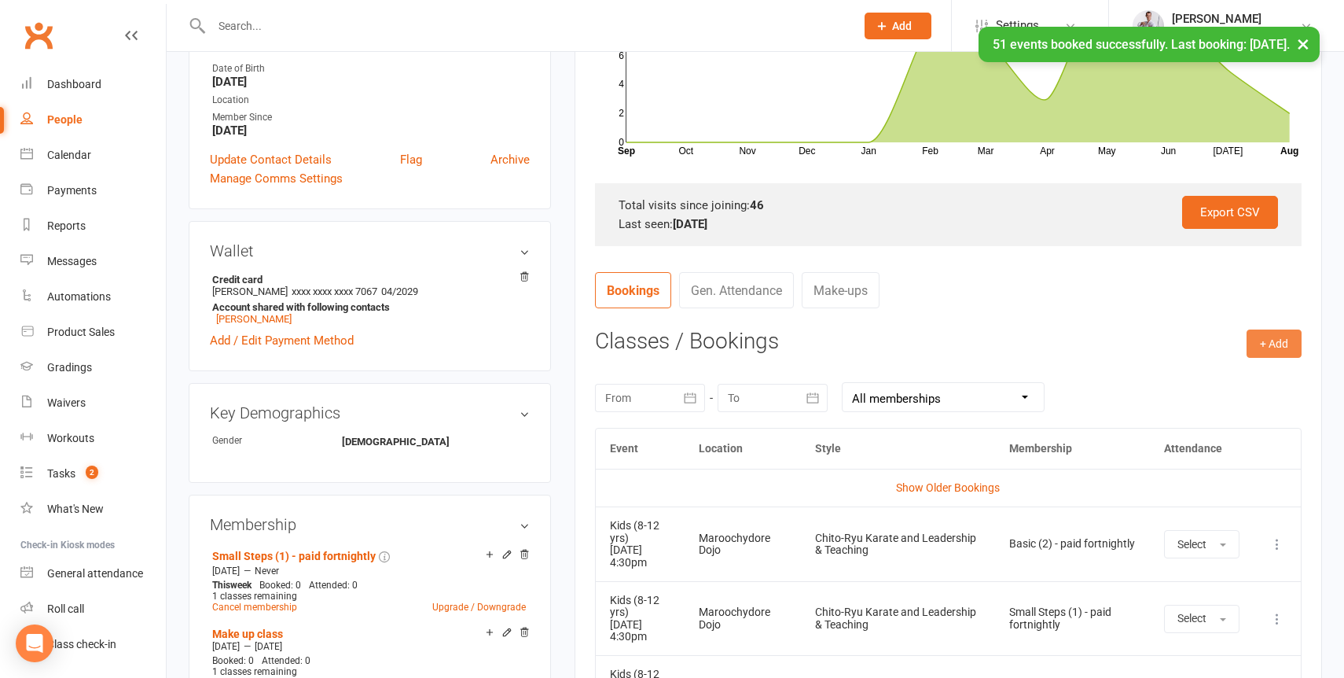
click at [1277, 341] on button "+ Add" at bounding box center [1274, 343] width 55 height 28
click at [1201, 380] on link "Book Event" at bounding box center [1224, 378] width 156 height 31
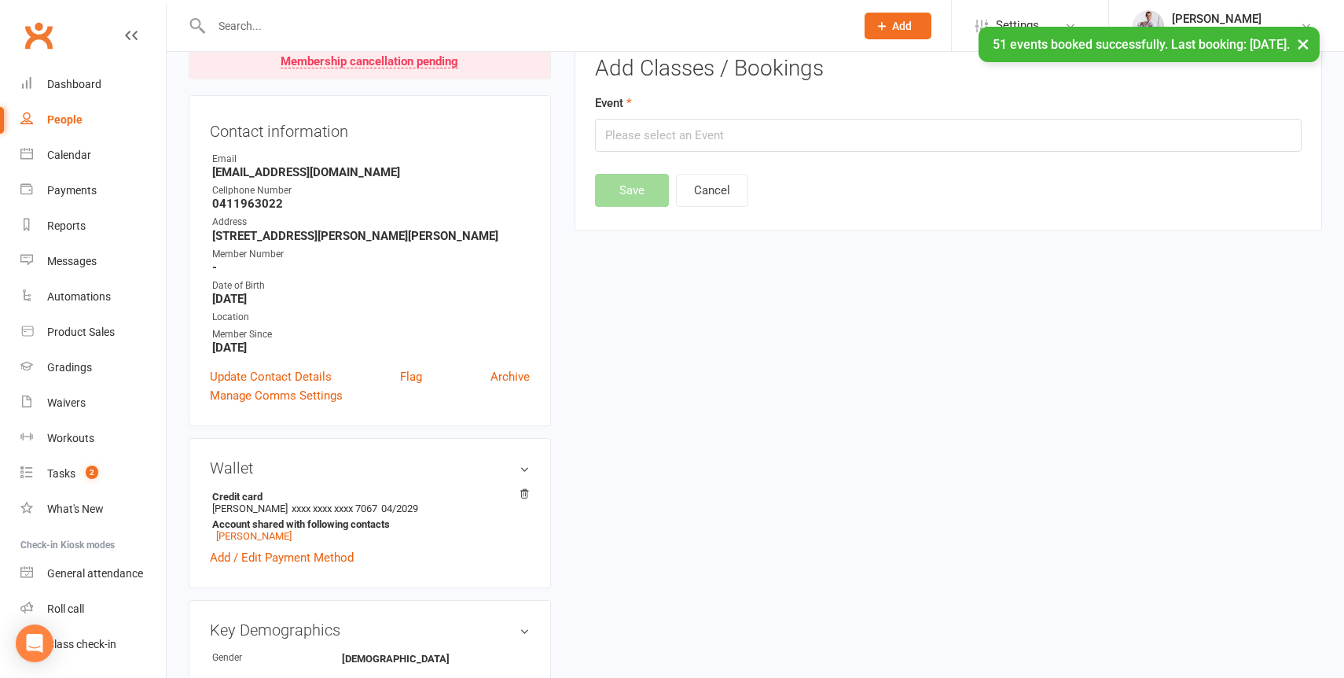
scroll to position [134, 0]
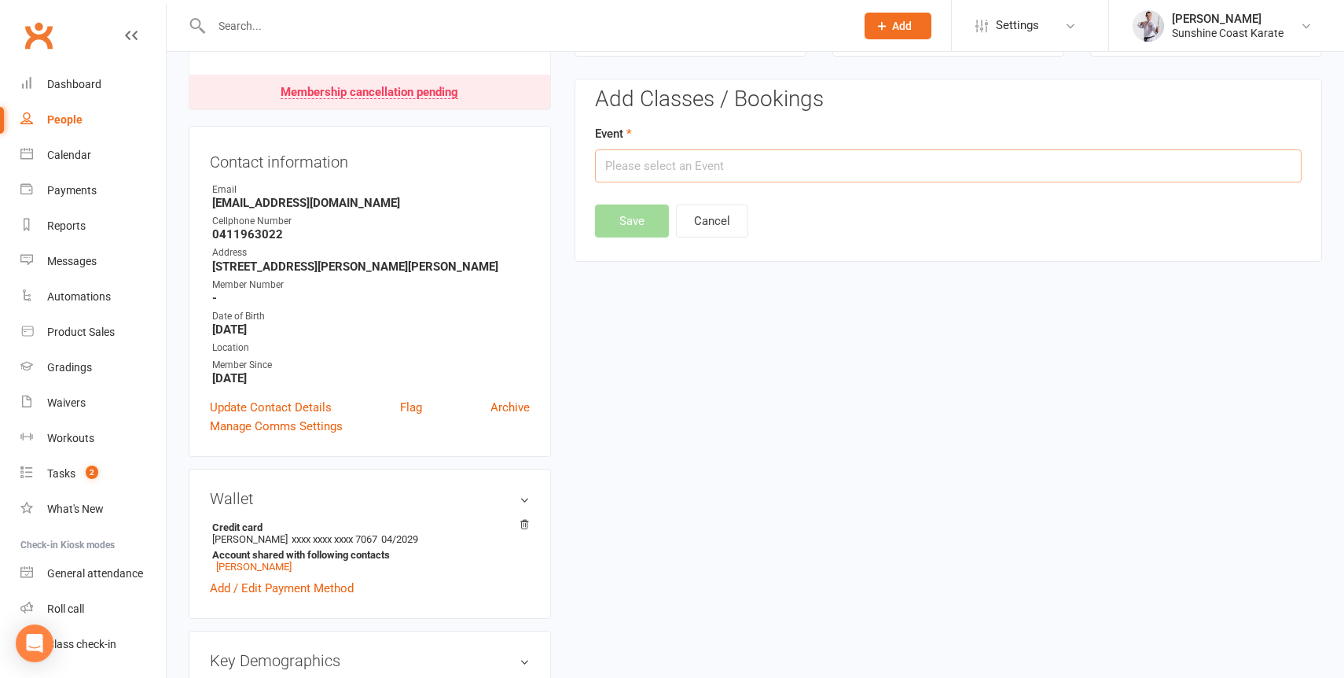
click at [718, 169] on input "text" at bounding box center [948, 165] width 707 height 33
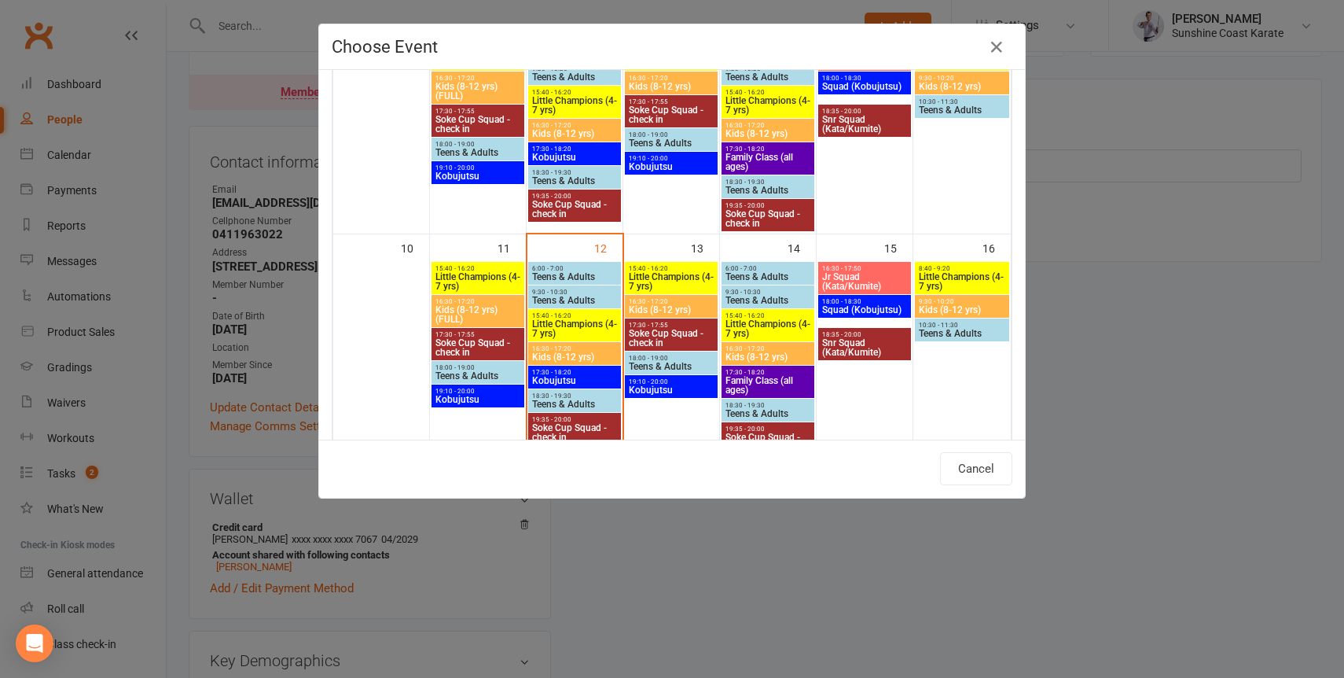
scroll to position [390, 0]
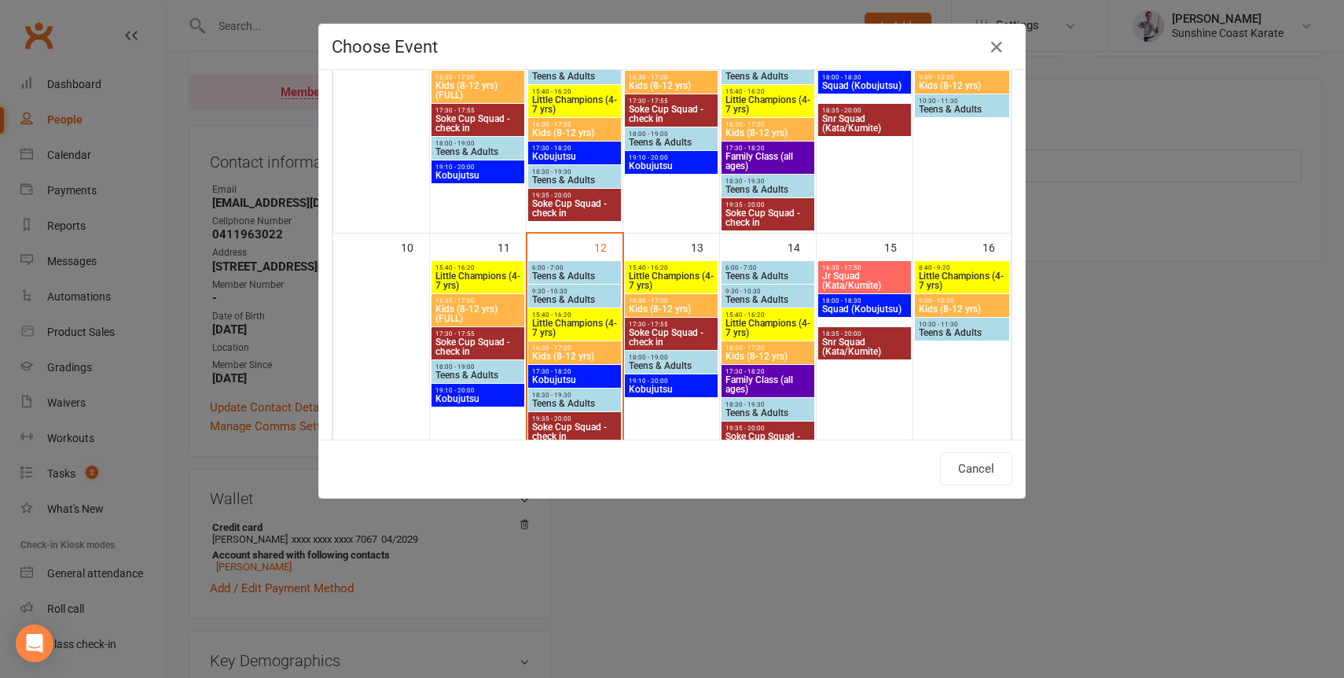
click at [754, 351] on span "Kids (8-12 yrs)" at bounding box center [768, 355] width 86 height 9
type input "Kids (8-12 yrs) - [DATE] 4:30:00 PM"
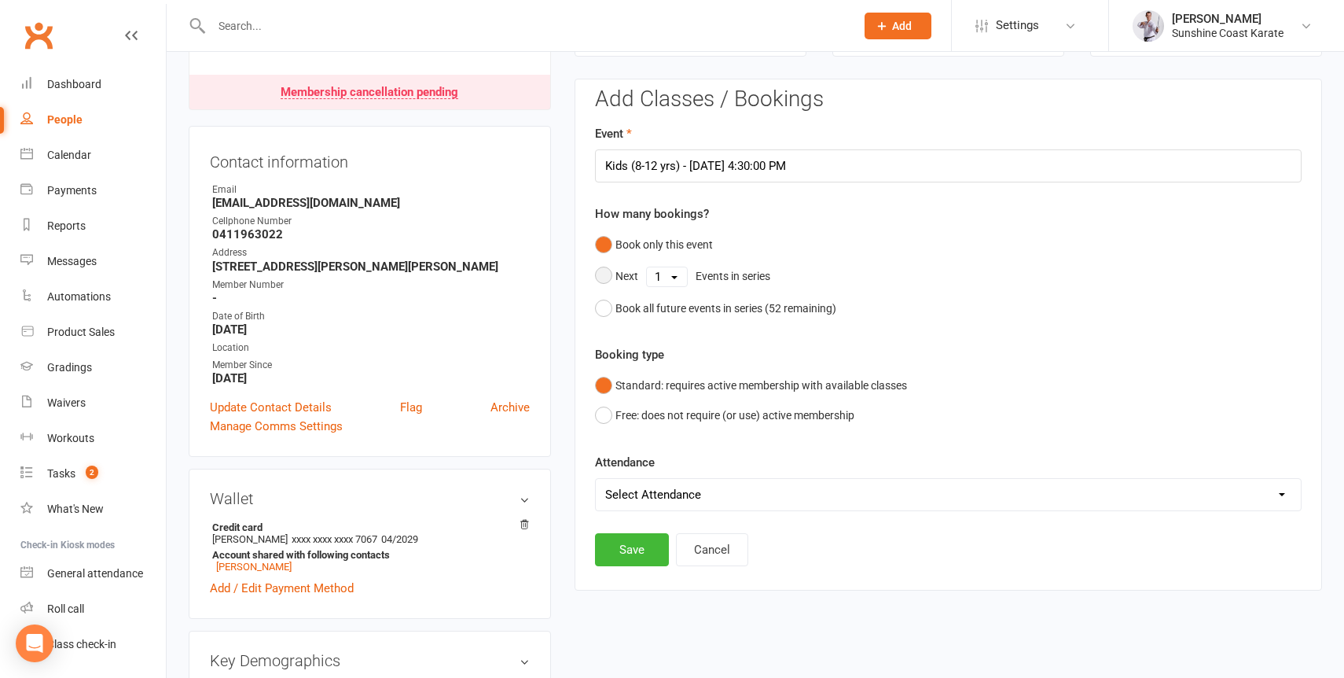
click at [616, 268] on div "Next" at bounding box center [627, 275] width 23 height 17
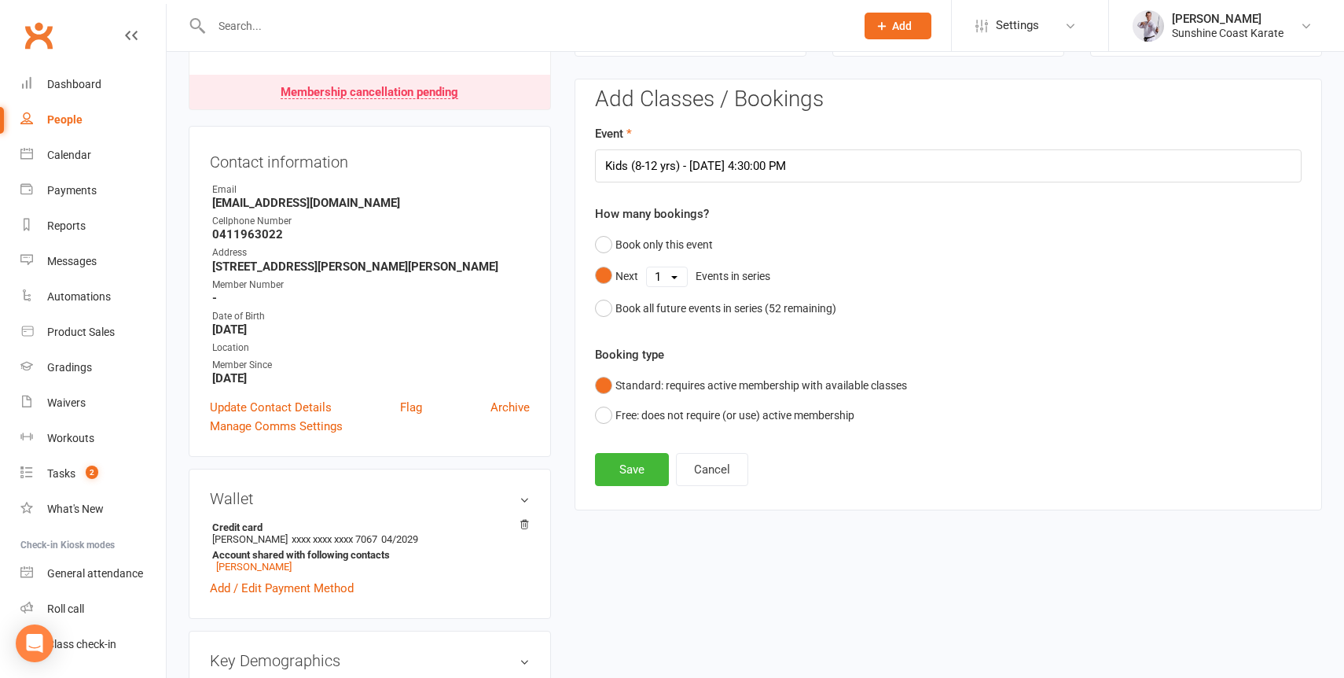
click at [675, 271] on select "1 2 3 4 5 6 7 8 9 10 11 12 13 14 15 16 17 18 19 20 21 22 23 24 25 26 27 28 29 3…" at bounding box center [667, 276] width 40 height 19
click at [647, 267] on select "1 2 3 4 5 6 7 8 9 10 11 12 13 14 15 16 17 18 19 20 21 22 23 24 25 26 27 28 29 3…" at bounding box center [667, 276] width 40 height 19
click at [624, 469] on button "Save" at bounding box center [632, 469] width 74 height 33
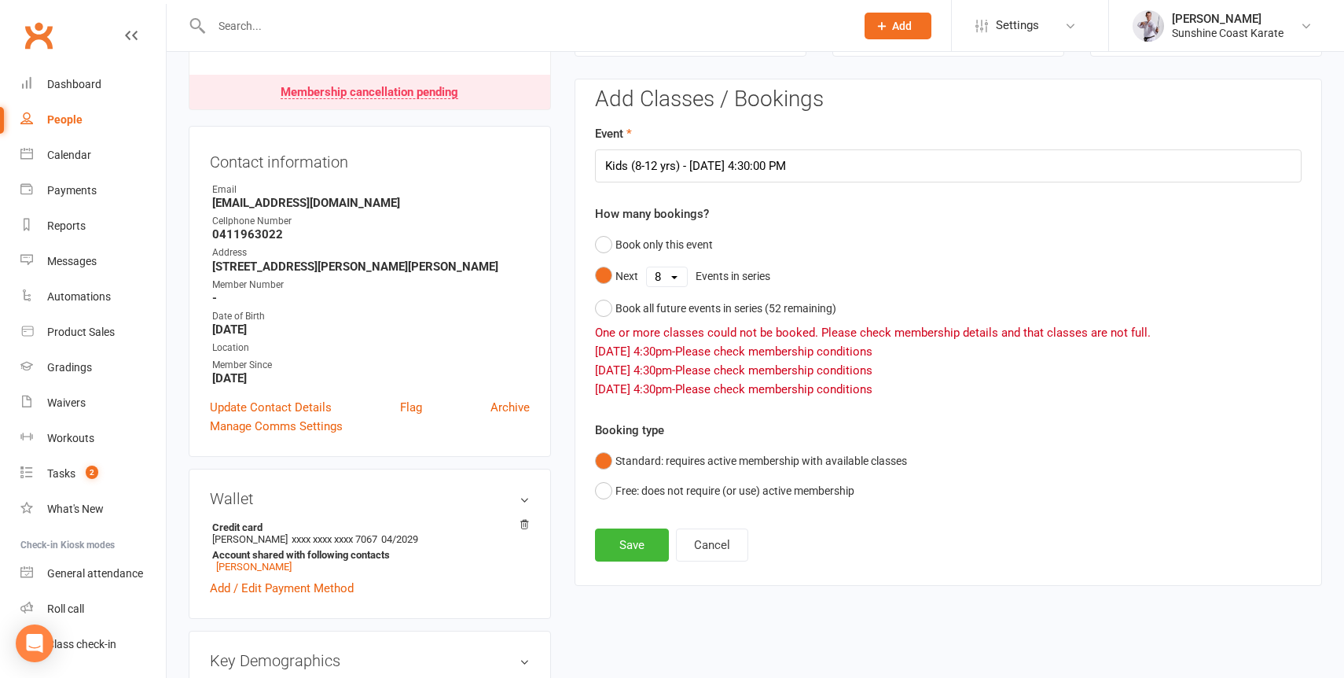
click at [674, 276] on select "1 2 3 4 5 6 7 8 9 10 11 12 13 14 15 16 17 18 19 20 21 22 23 24 25 26 27 28 29 3…" at bounding box center [667, 276] width 40 height 19
click at [647, 267] on select "1 2 3 4 5 6 7 8 9 10 11 12 13 14 15 16 17 18 19 20 21 22 23 24 25 26 27 28 29 3…" at bounding box center [667, 276] width 40 height 19
click at [634, 535] on button "Save" at bounding box center [632, 544] width 74 height 33
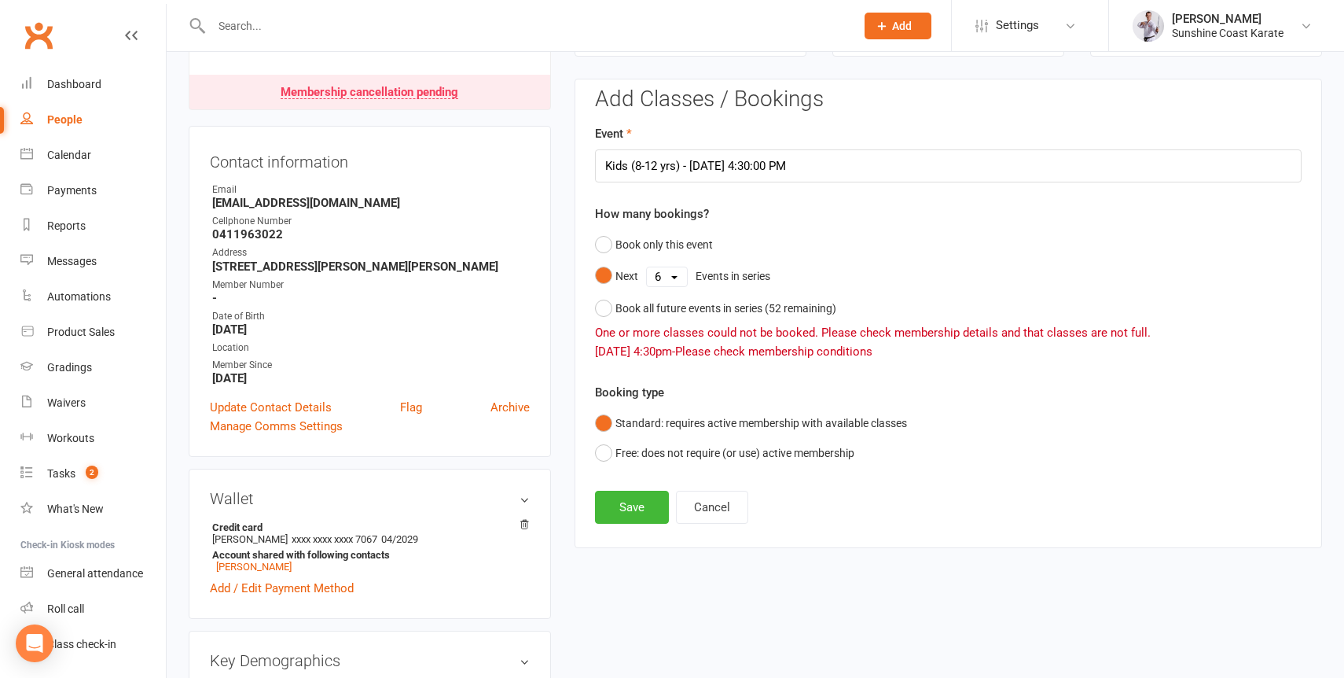
click at [677, 272] on select "1 2 3 4 5 6 7 8 9 10 11 12 13 14 15 16 17 18 19 20 21 22 23 24 25 26 27 28 29 3…" at bounding box center [667, 276] width 40 height 19
select select "5"
click at [647, 267] on select "1 2 3 4 5 6 7 8 9 10 11 12 13 14 15 16 17 18 19 20 21 22 23 24 25 26 27 28 29 3…" at bounding box center [667, 276] width 40 height 19
click at [634, 504] on button "Save" at bounding box center [632, 507] width 74 height 33
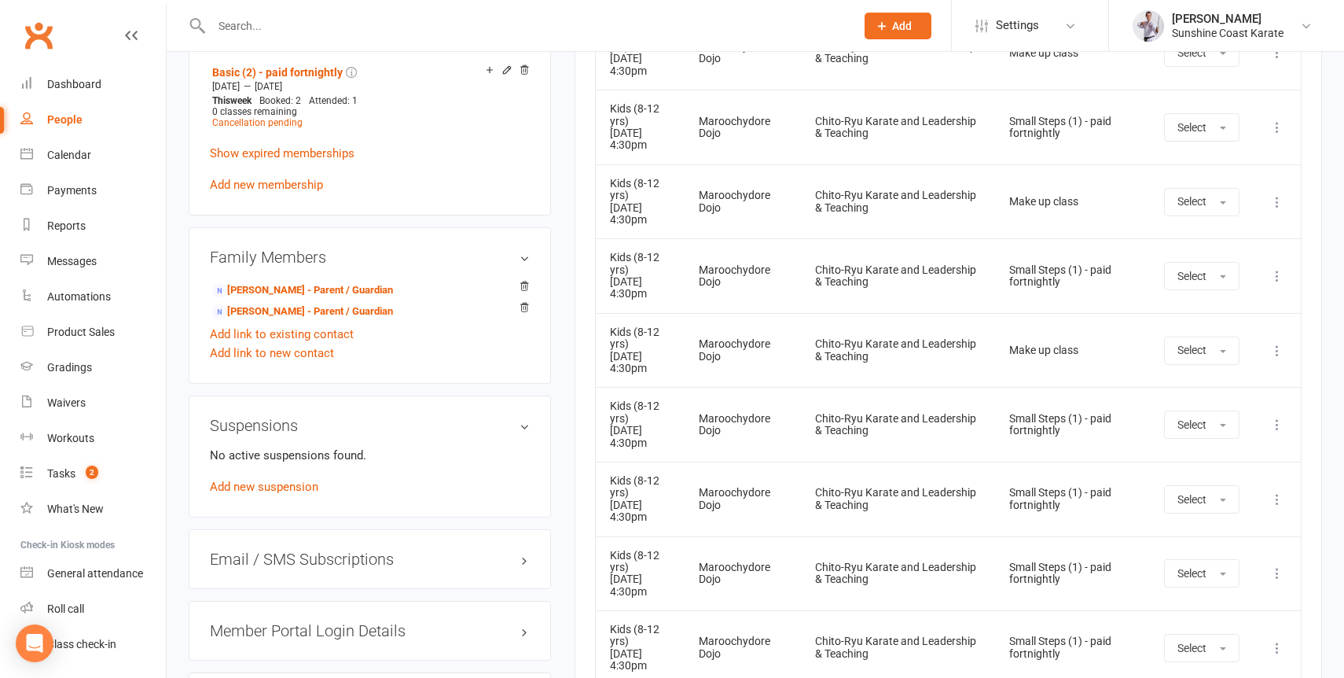
scroll to position [1166, 0]
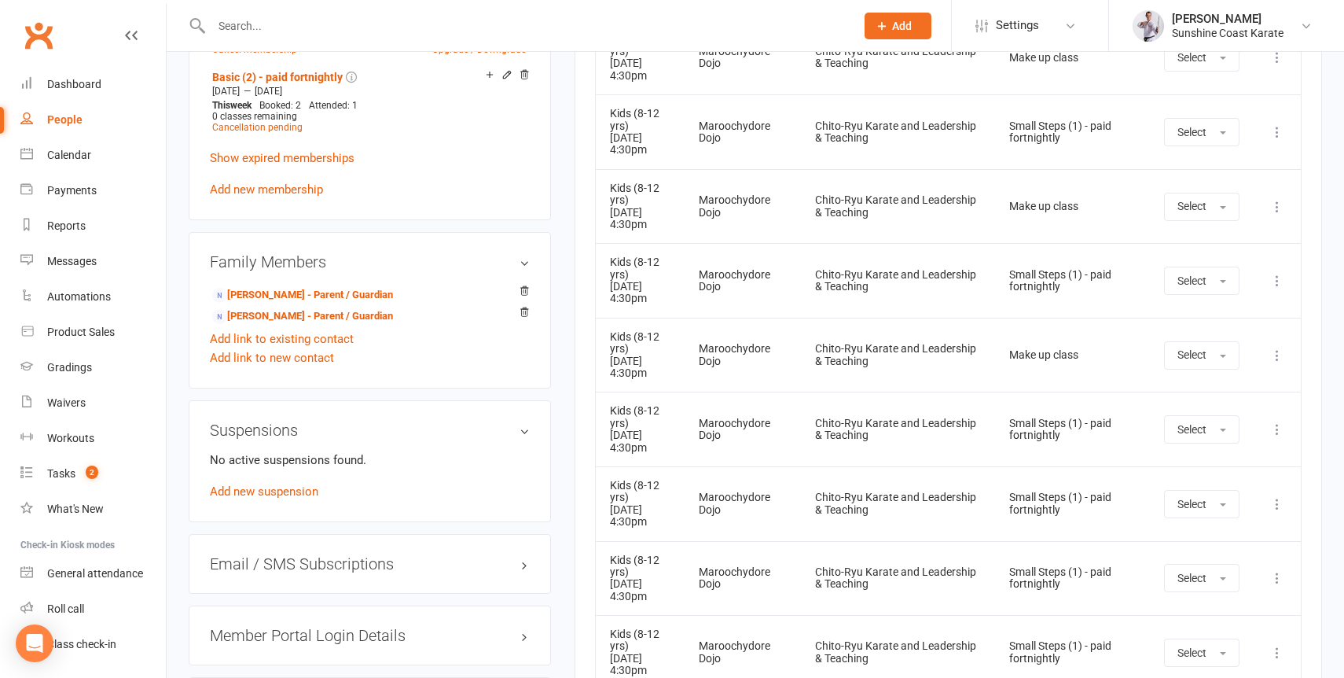
drag, startPoint x: 699, startPoint y: 267, endPoint x: 601, endPoint y: 235, distance: 102.7
click at [601, 318] on td "Kids (8-12 yrs) [DATE] 4:30pm" at bounding box center [640, 355] width 89 height 75
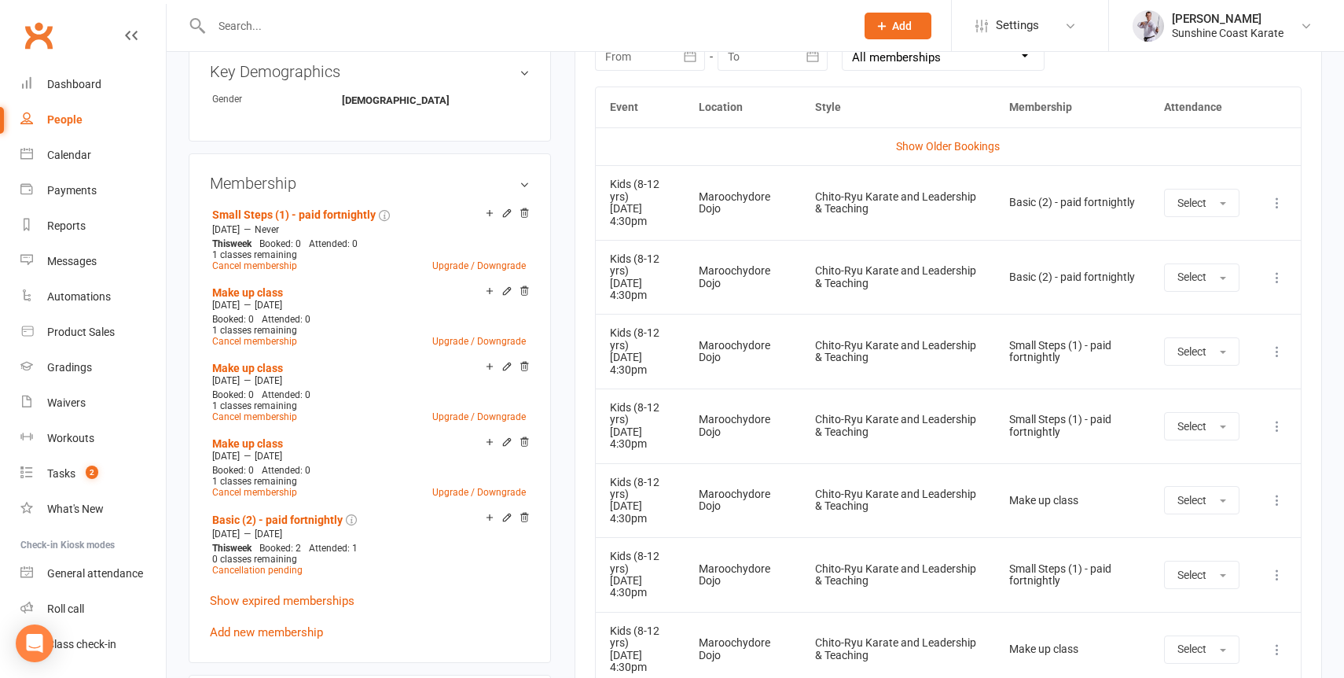
scroll to position [716, 0]
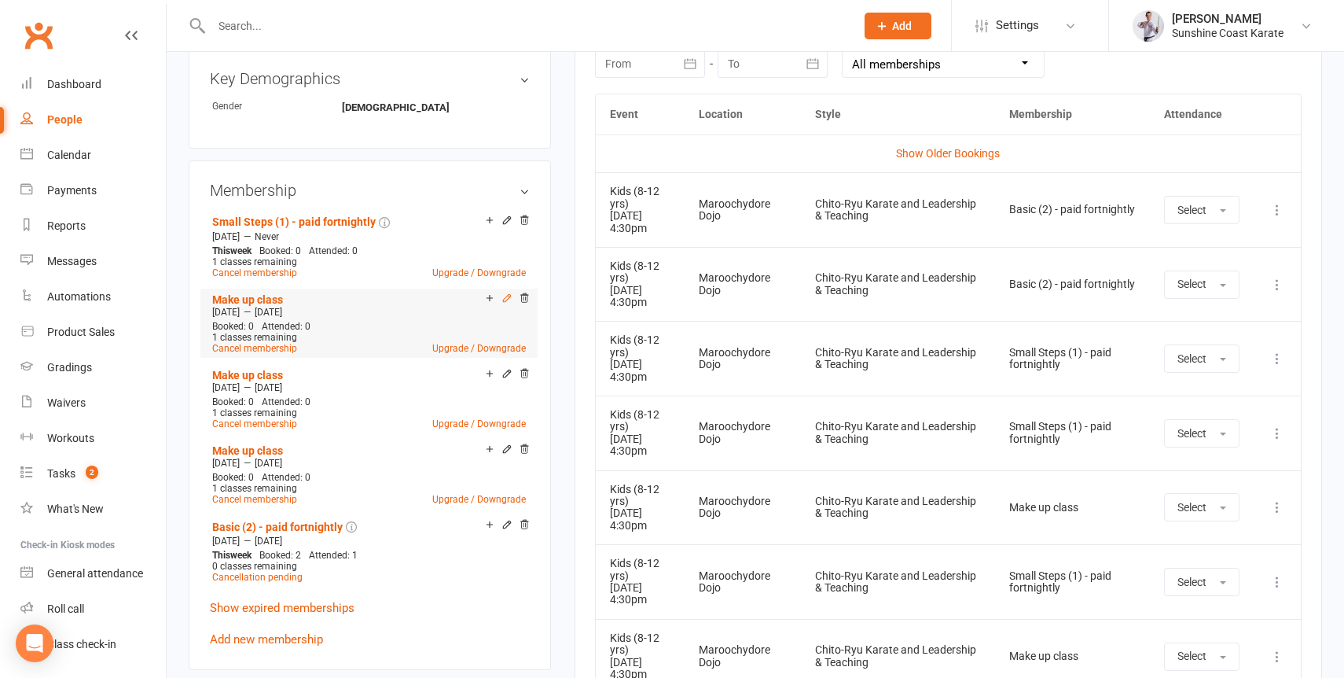
click at [506, 303] on icon at bounding box center [507, 297] width 11 height 11
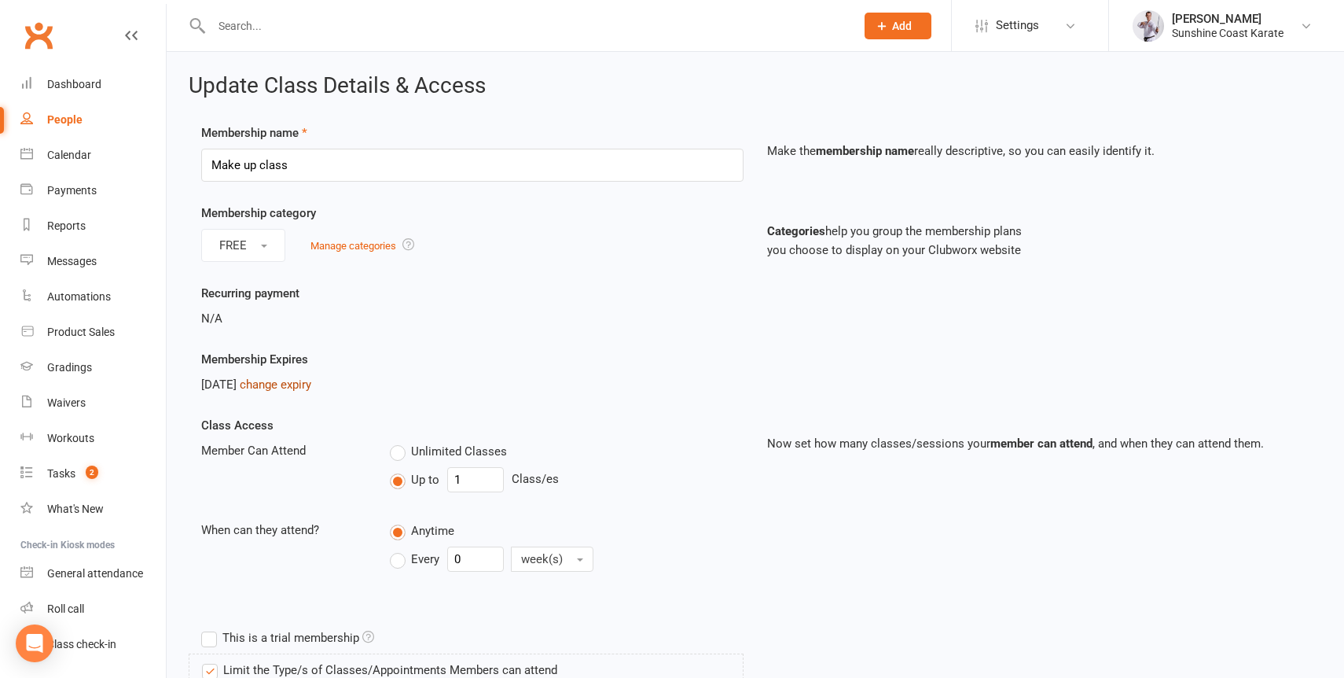
click at [311, 377] on link "change expiry" at bounding box center [276, 384] width 72 height 14
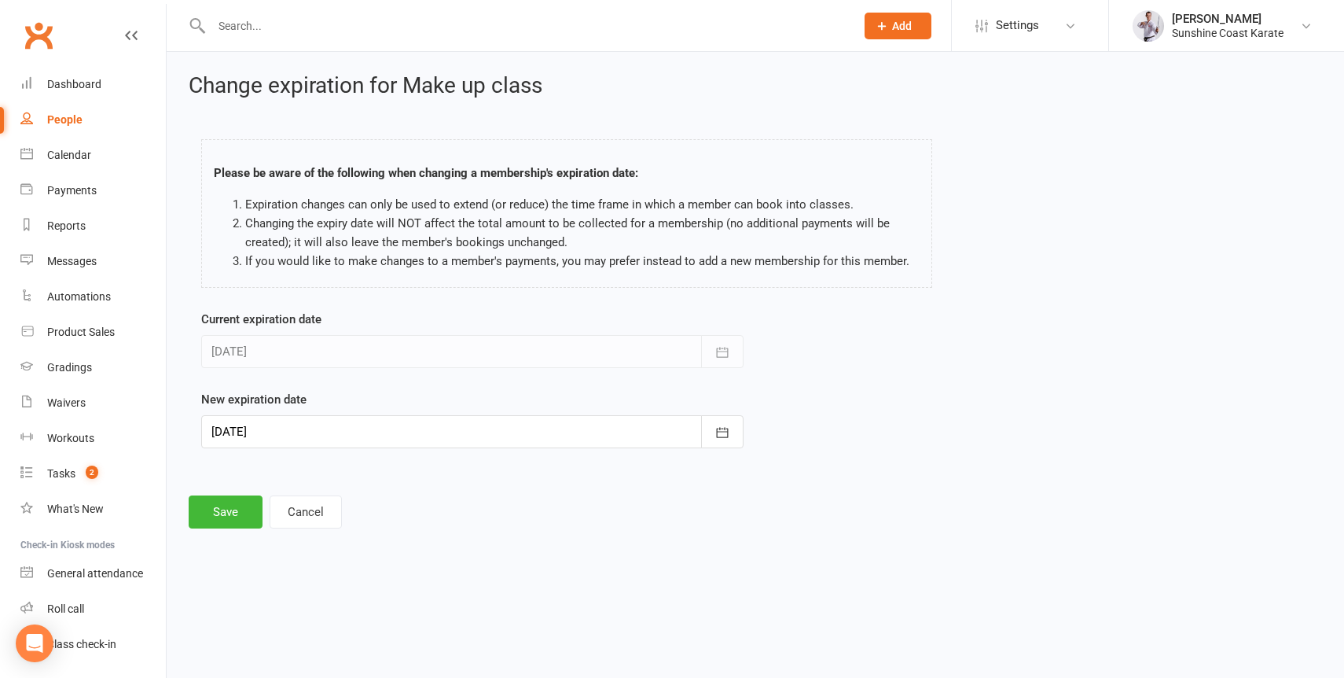
click at [300, 432] on div at bounding box center [472, 431] width 542 height 33
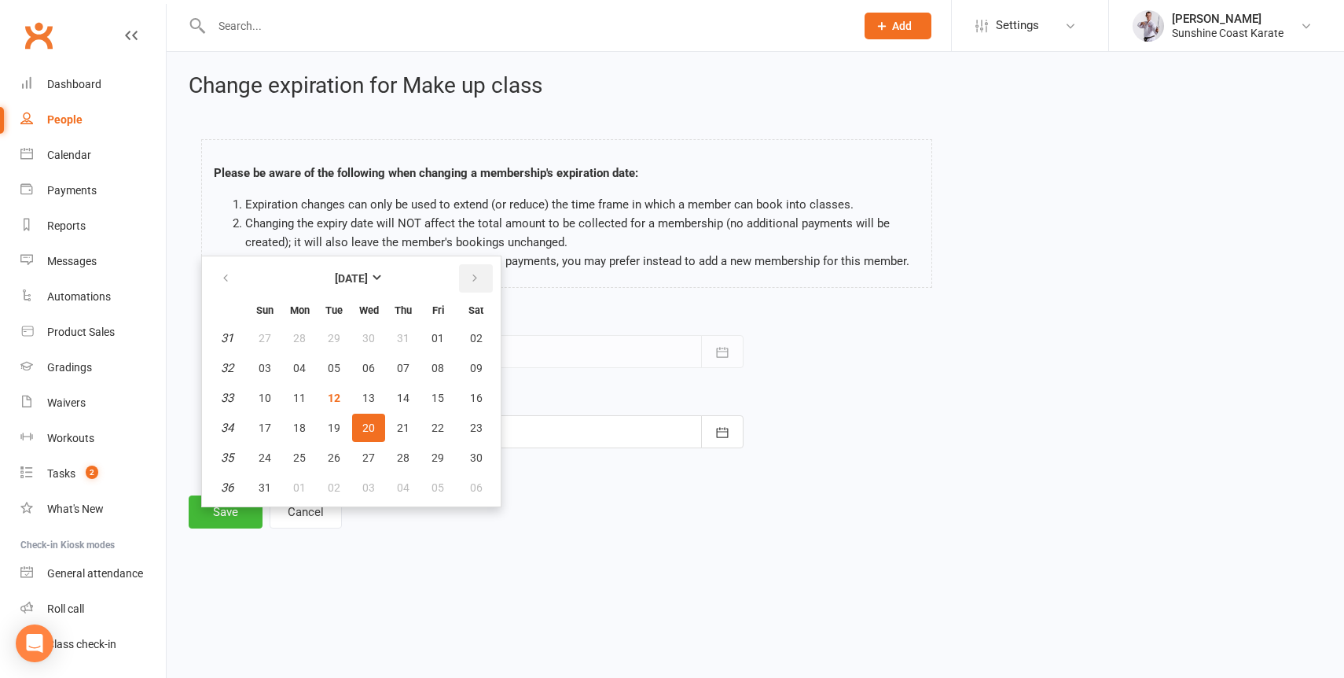
click at [473, 274] on icon "button" at bounding box center [474, 278] width 11 height 13
click at [403, 494] on button "09" at bounding box center [403, 487] width 33 height 28
type input "[DATE]"
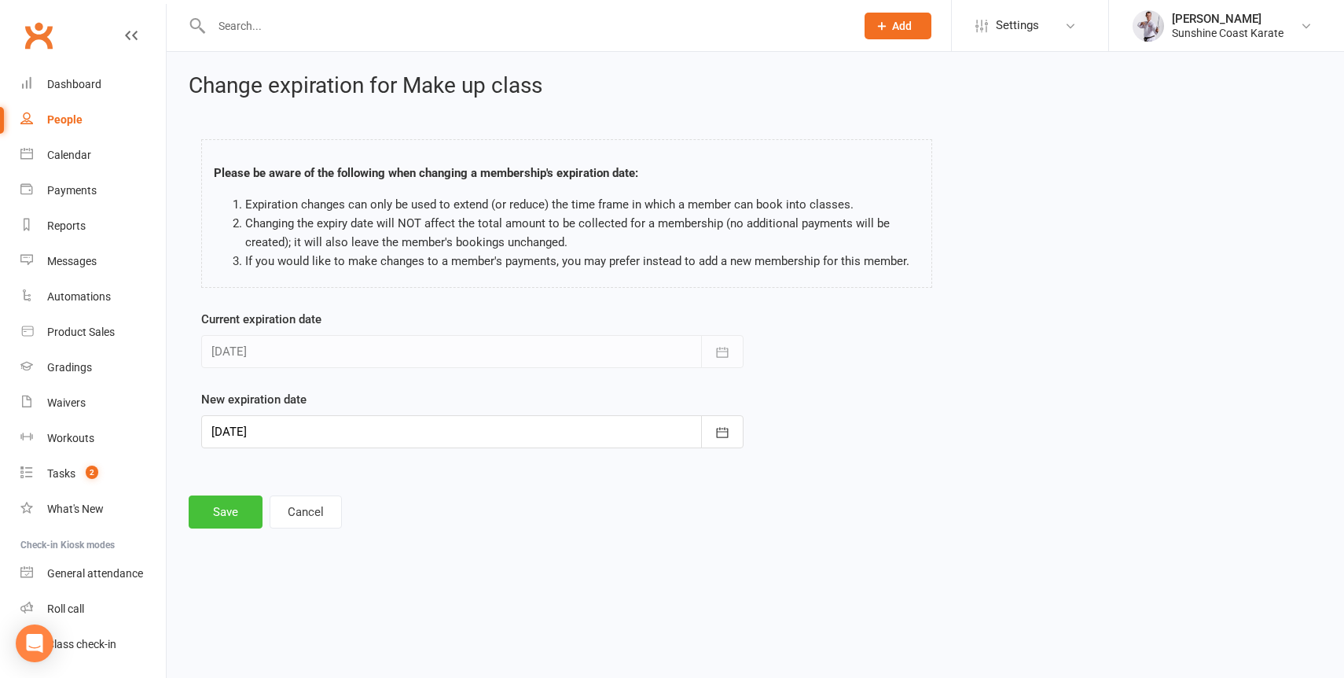
click at [214, 507] on button "Save" at bounding box center [226, 511] width 74 height 33
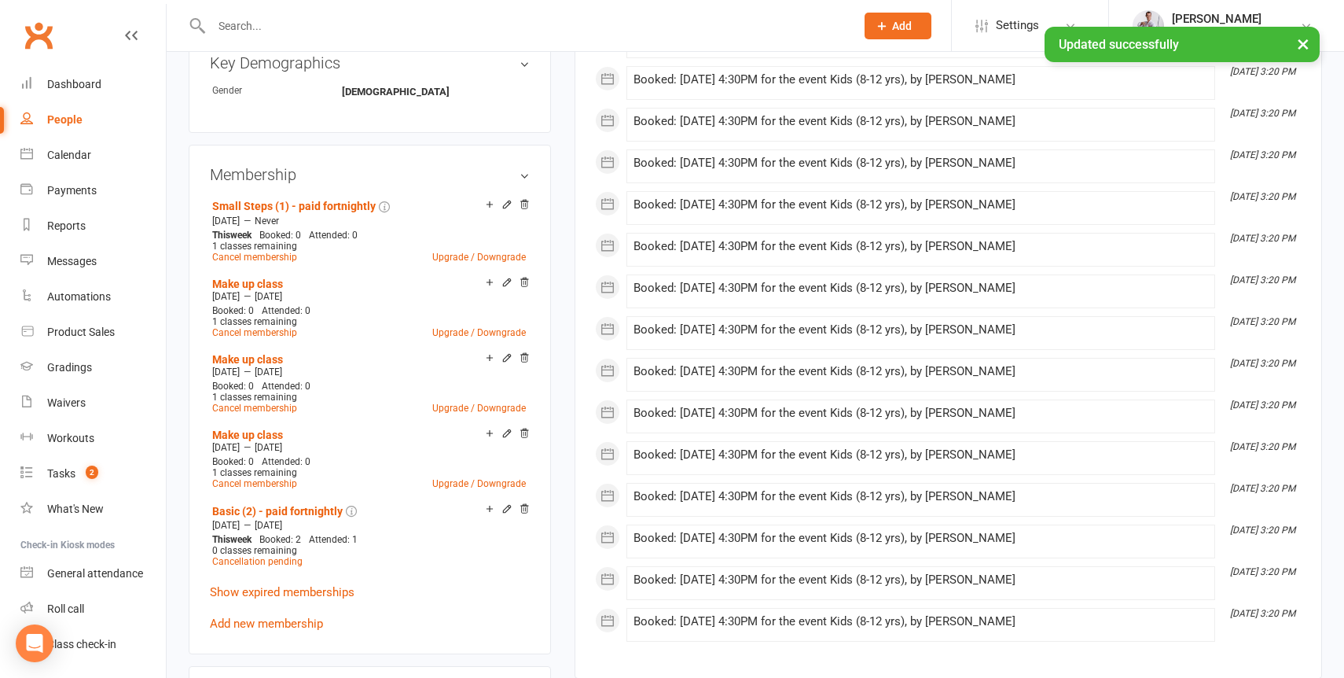
scroll to position [734, 0]
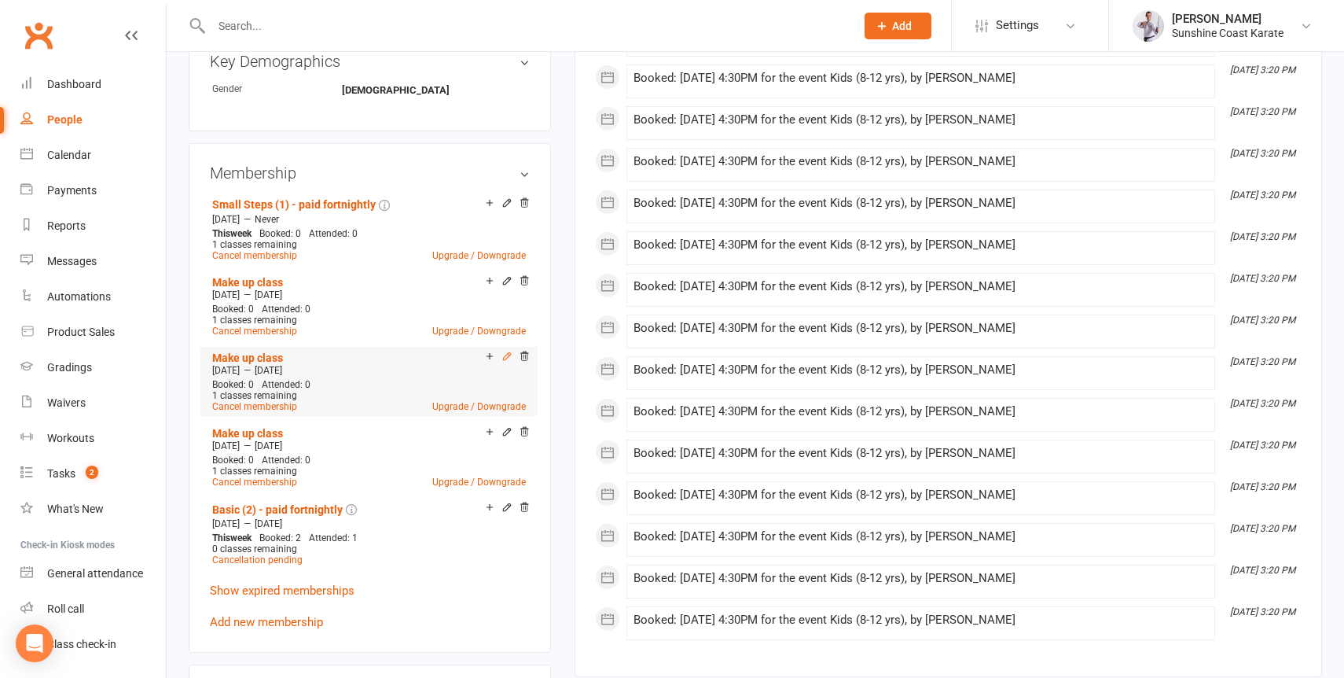
click at [507, 362] on icon at bounding box center [507, 356] width 11 height 11
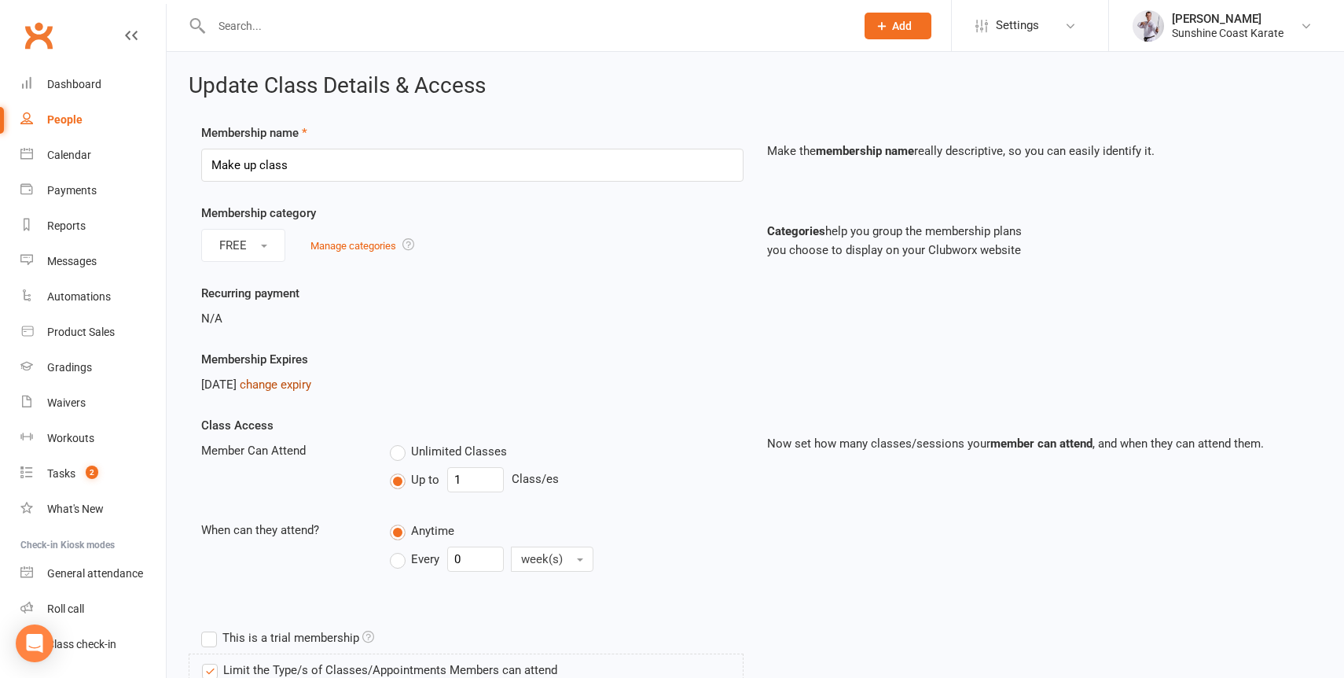
click at [300, 381] on link "change expiry" at bounding box center [276, 384] width 72 height 14
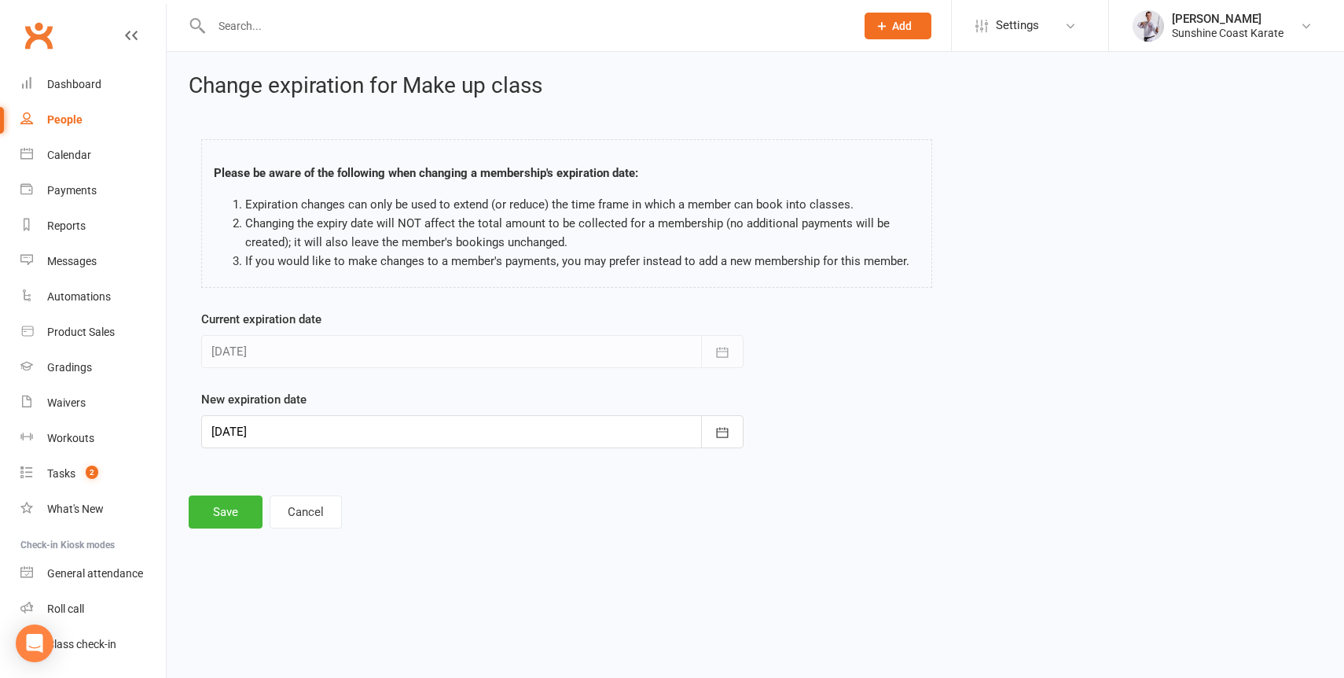
click at [565, 434] on div at bounding box center [472, 431] width 542 height 33
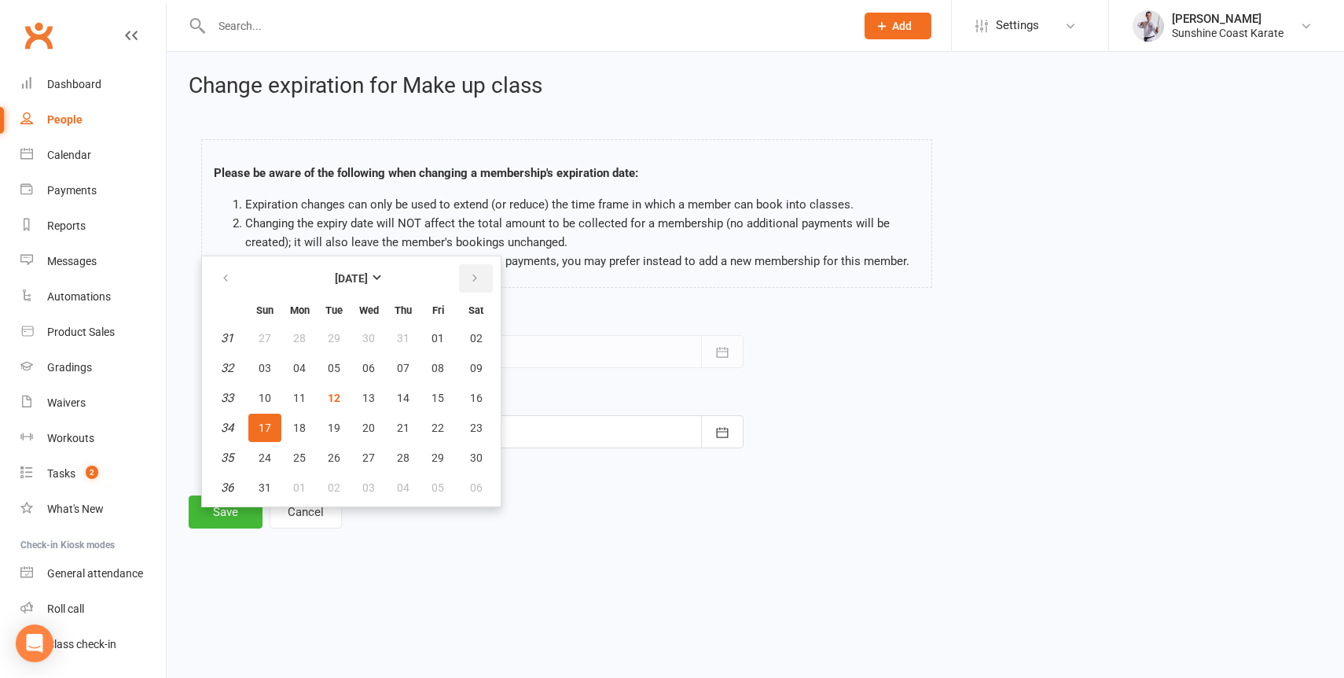
click at [475, 285] on button "button" at bounding box center [476, 278] width 34 height 28
click at [477, 487] on span "11" at bounding box center [476, 487] width 13 height 13
type input "[DATE]"
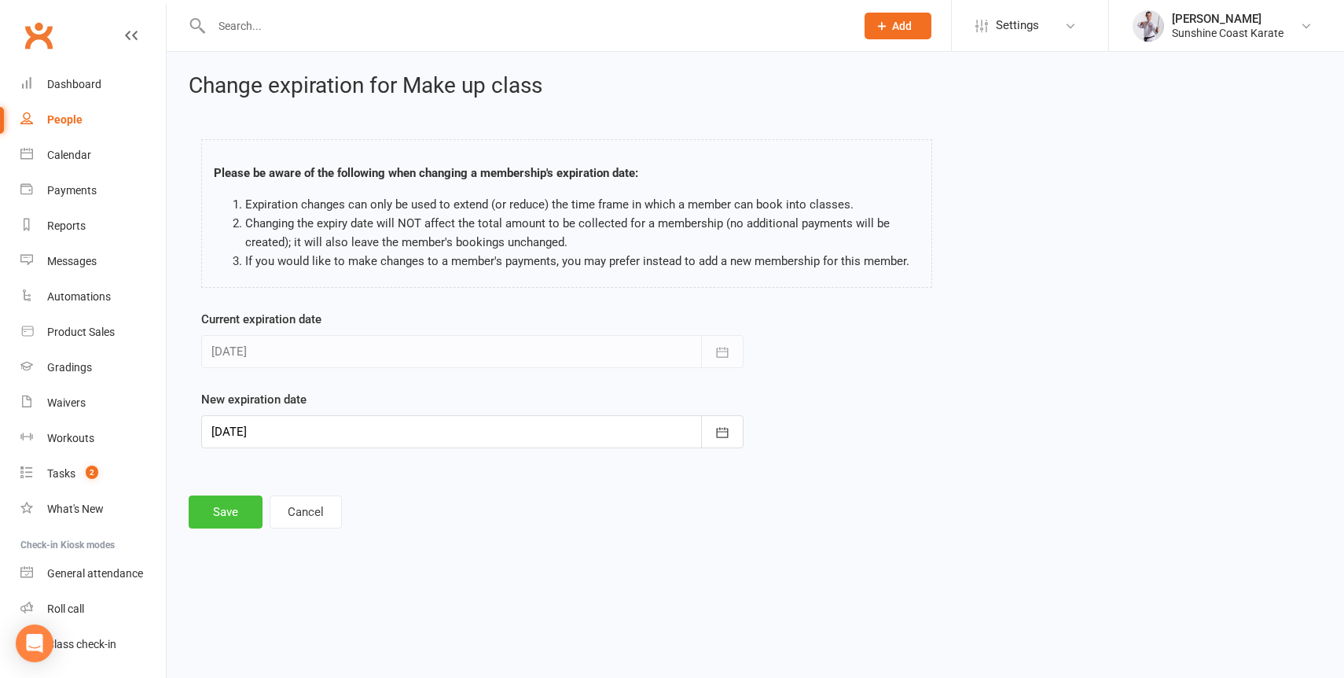
click at [213, 515] on button "Save" at bounding box center [226, 511] width 74 height 33
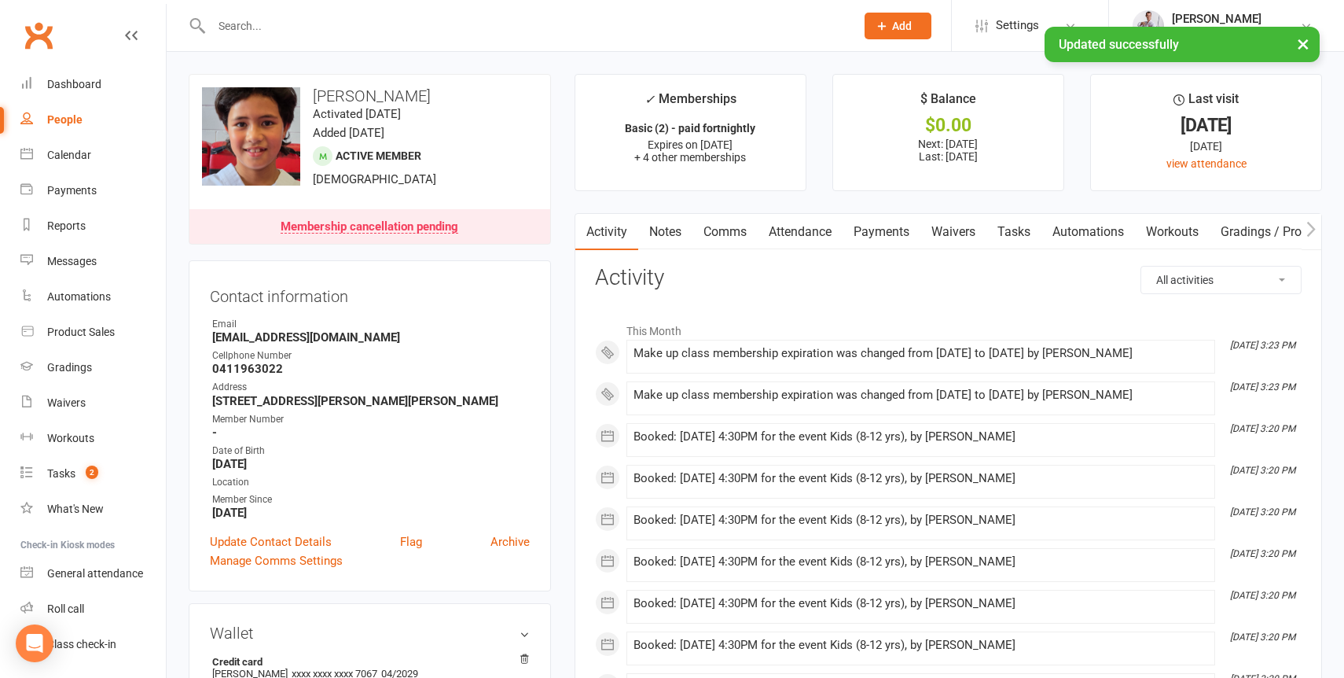
click at [793, 233] on link "Attendance" at bounding box center [800, 232] width 85 height 36
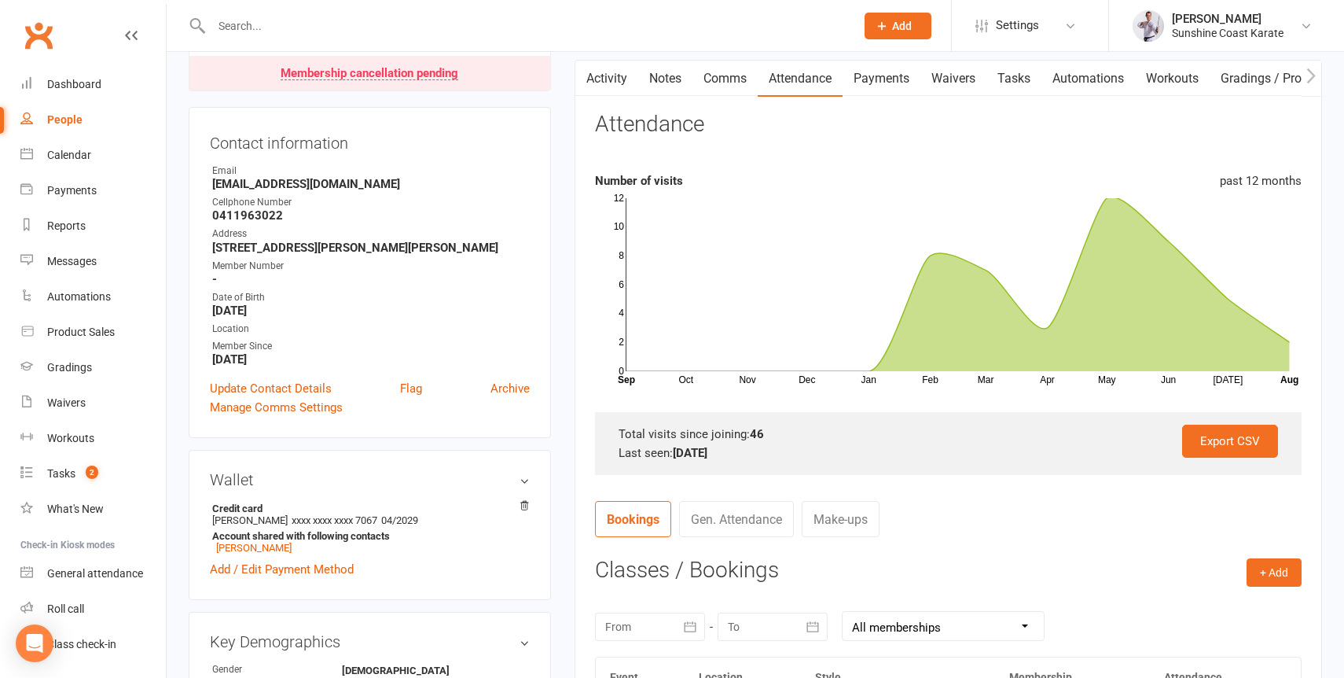
scroll to position [182, 0]
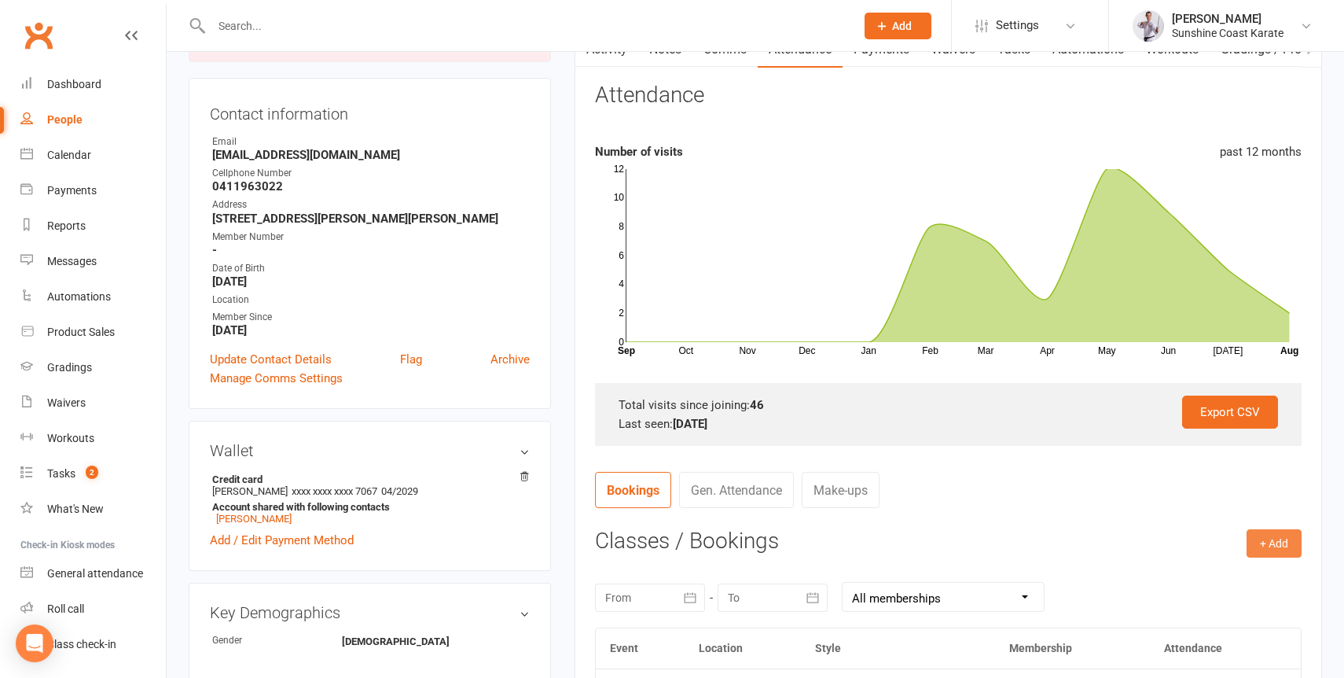
click at [1274, 537] on button "+ Add" at bounding box center [1274, 543] width 55 height 28
click at [1183, 568] on link "Book Event" at bounding box center [1224, 578] width 156 height 31
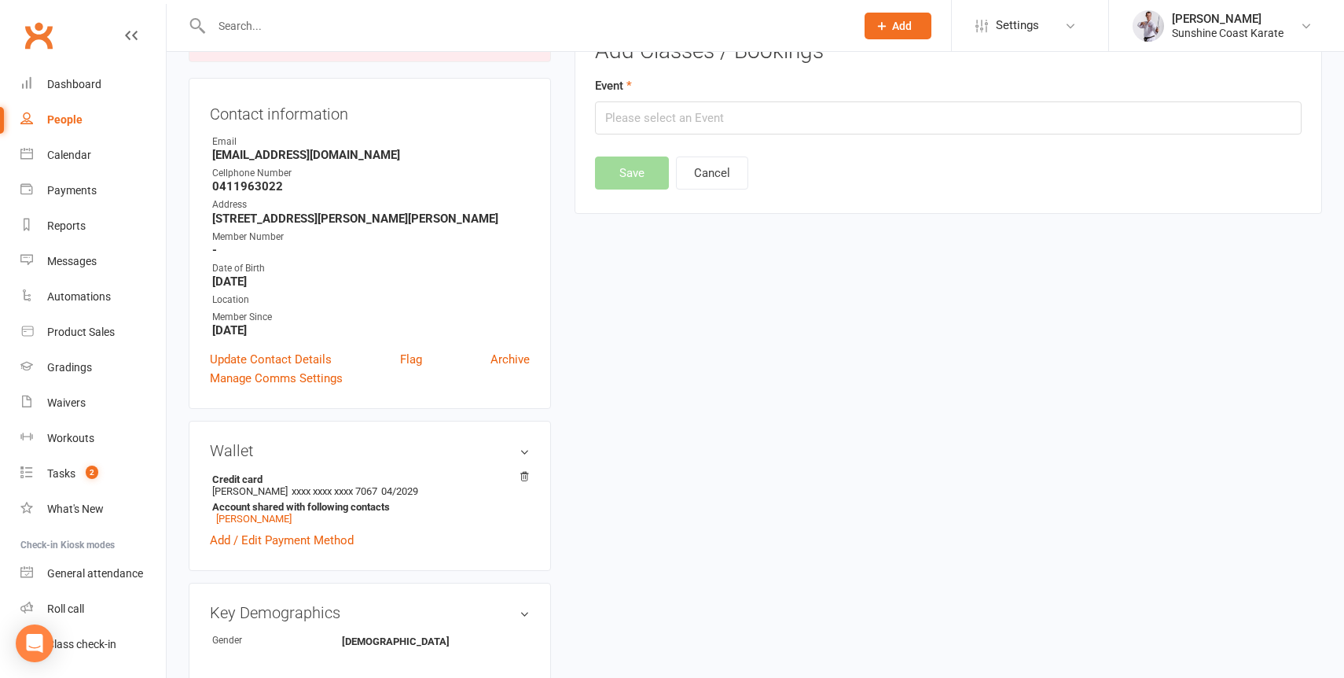
scroll to position [134, 0]
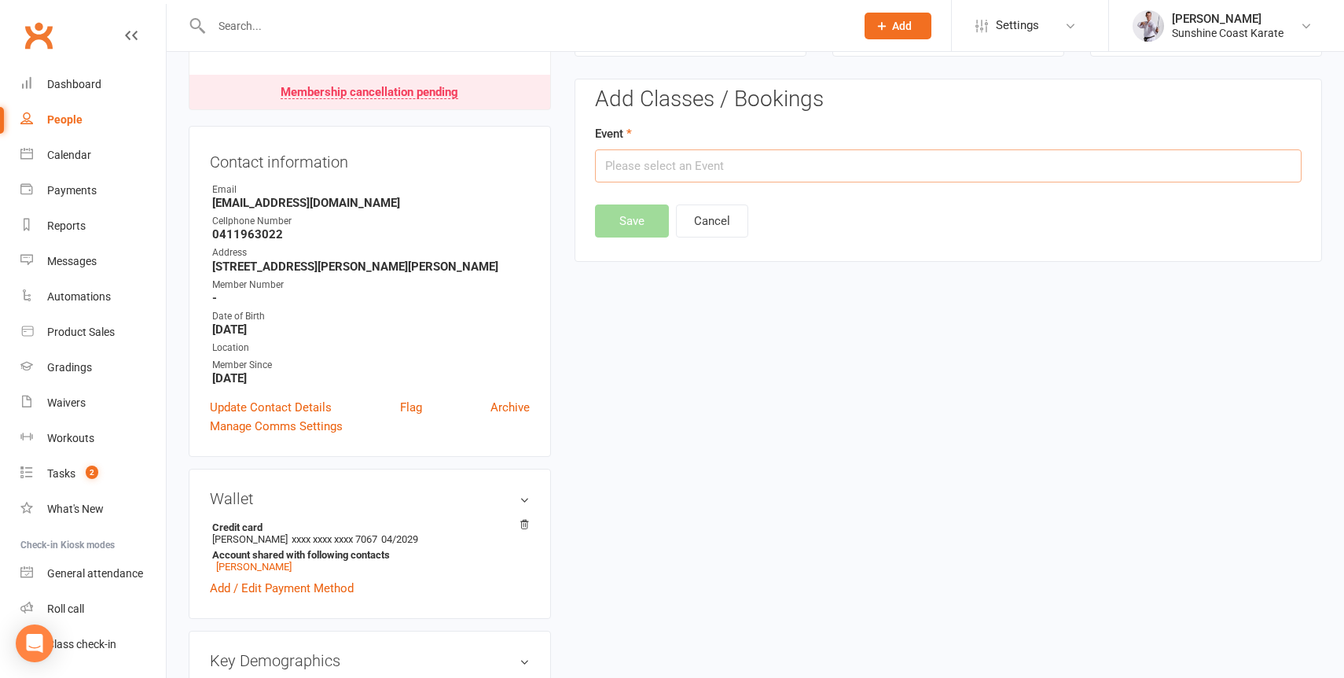
click at [664, 167] on input "text" at bounding box center [948, 165] width 707 height 33
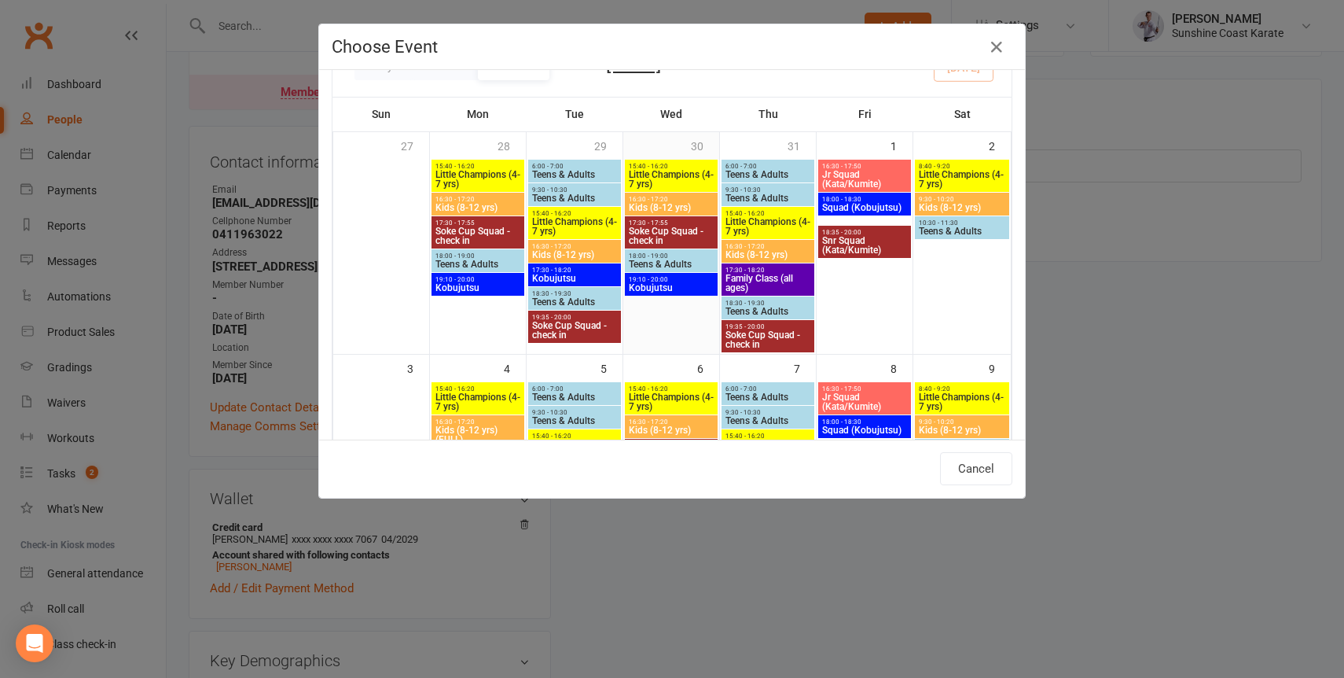
scroll to position [0, 0]
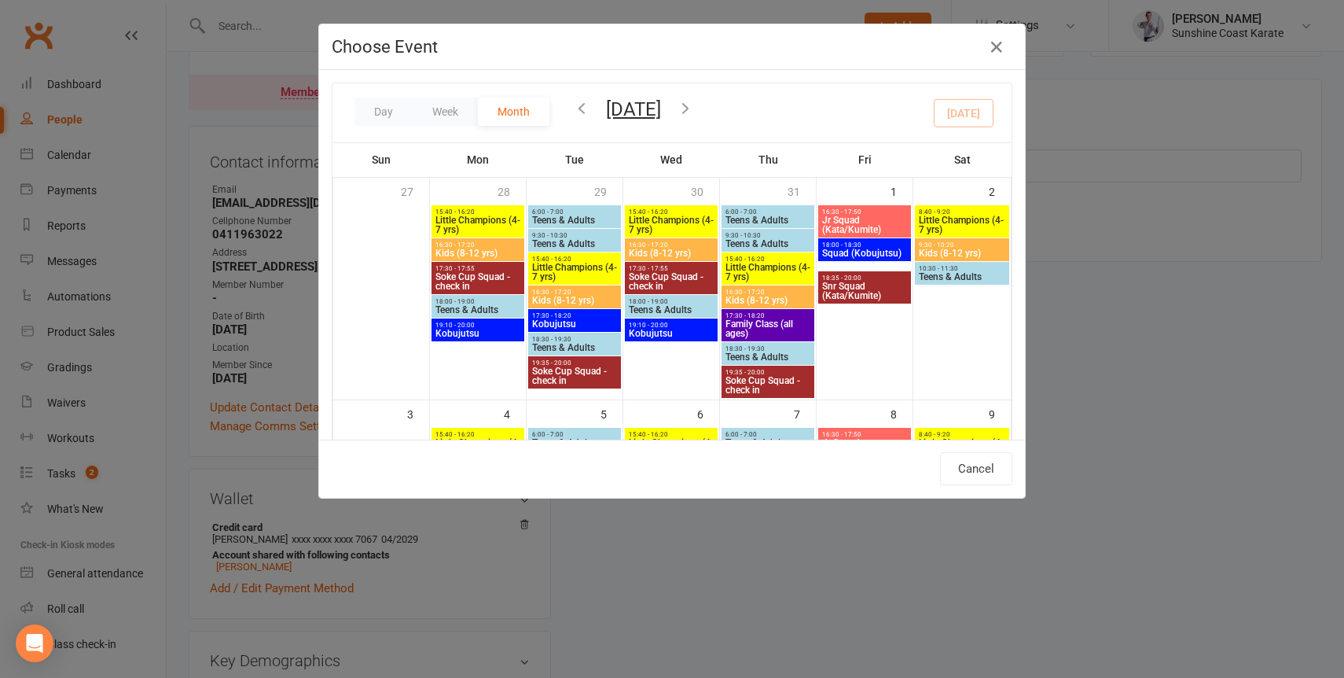
click at [694, 111] on icon "button" at bounding box center [685, 107] width 17 height 17
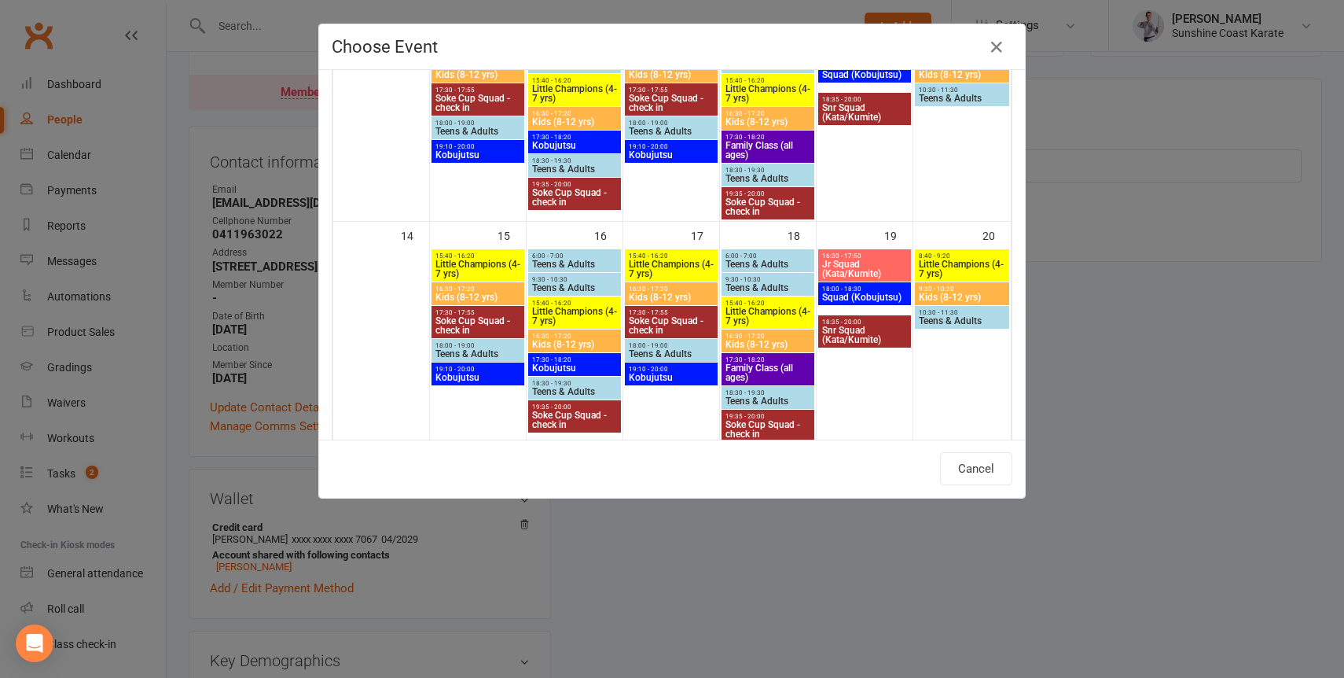
scroll to position [479, 0]
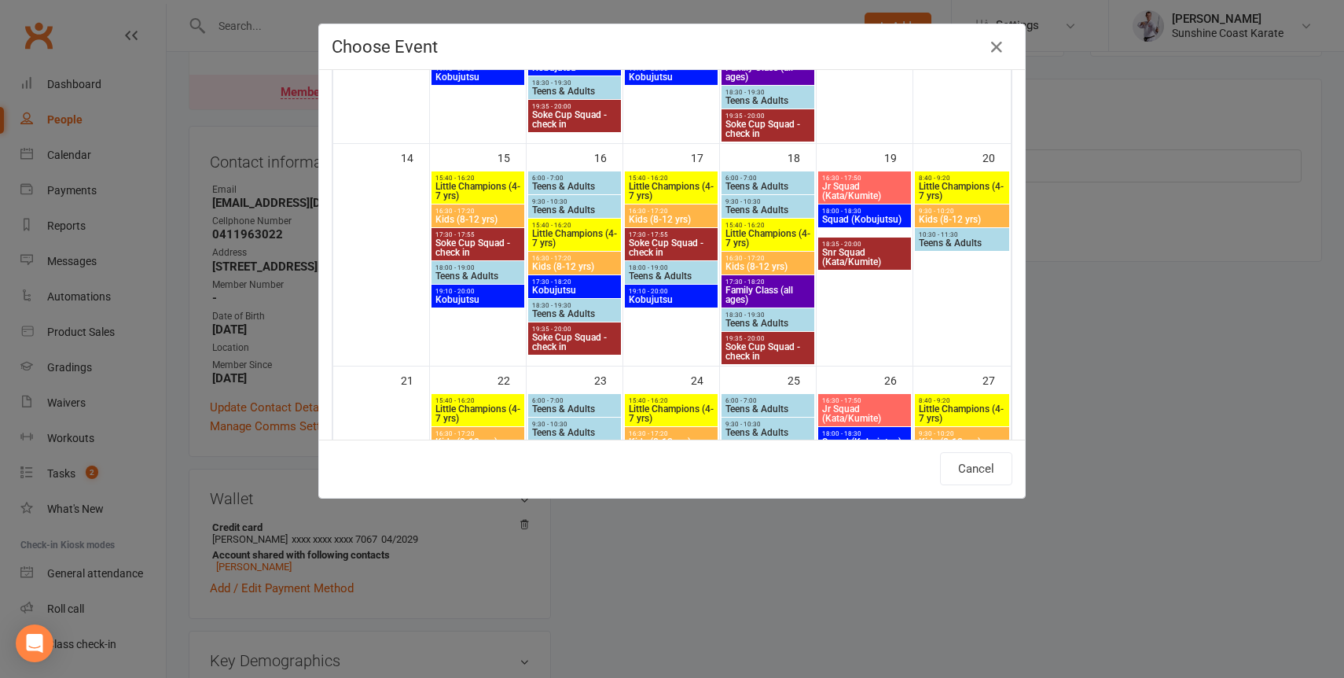
click at [748, 258] on span "16:30 - 17:20" at bounding box center [768, 258] width 86 height 7
type input "Kids (8-12 yrs) - [DATE] 4:30:00 PM"
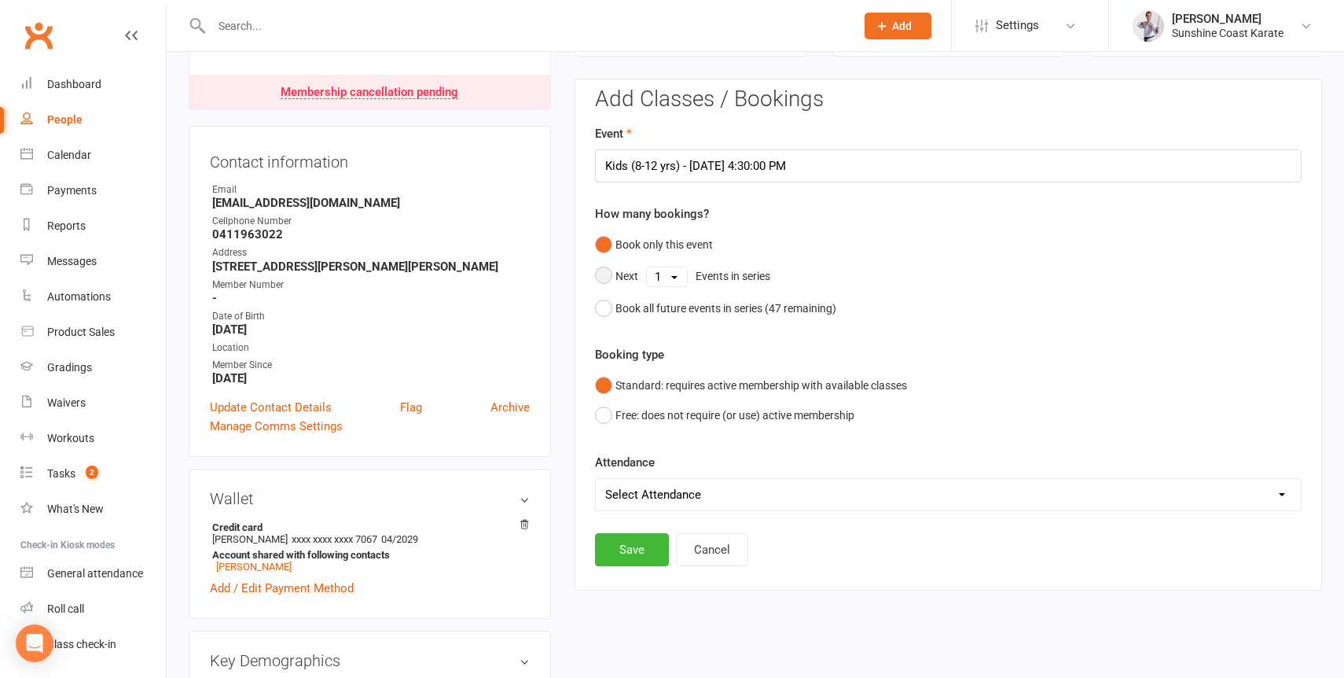
click at [671, 273] on select "1 2 3 4 5 6 7 8 9 10 11 12 13 14 15 16 17 18 19 20 21 22 23 24 25 26 27 28 29 3…" at bounding box center [667, 276] width 40 height 19
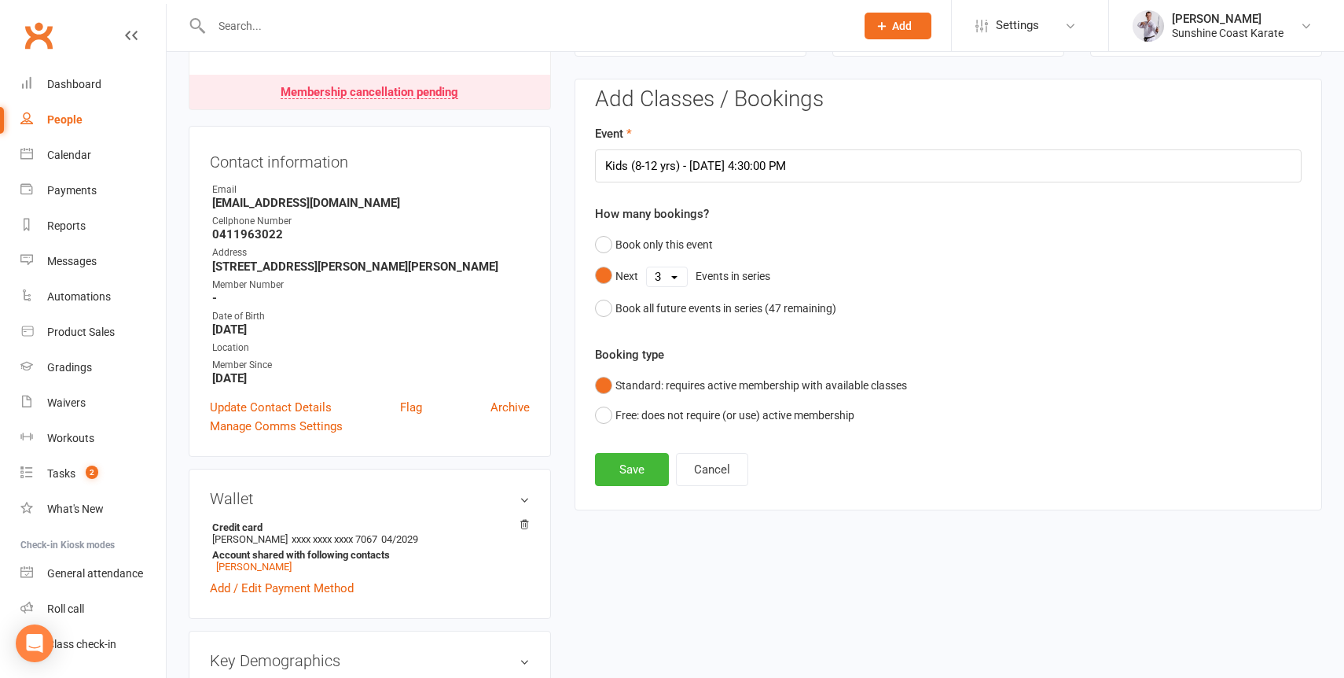
click at [647, 267] on select "1 2 3 4 5 6 7 8 9 10 11 12 13 14 15 16 17 18 19 20 21 22 23 24 25 26 27 28 29 3…" at bounding box center [667, 276] width 40 height 19
click at [632, 462] on button "Save" at bounding box center [632, 469] width 74 height 33
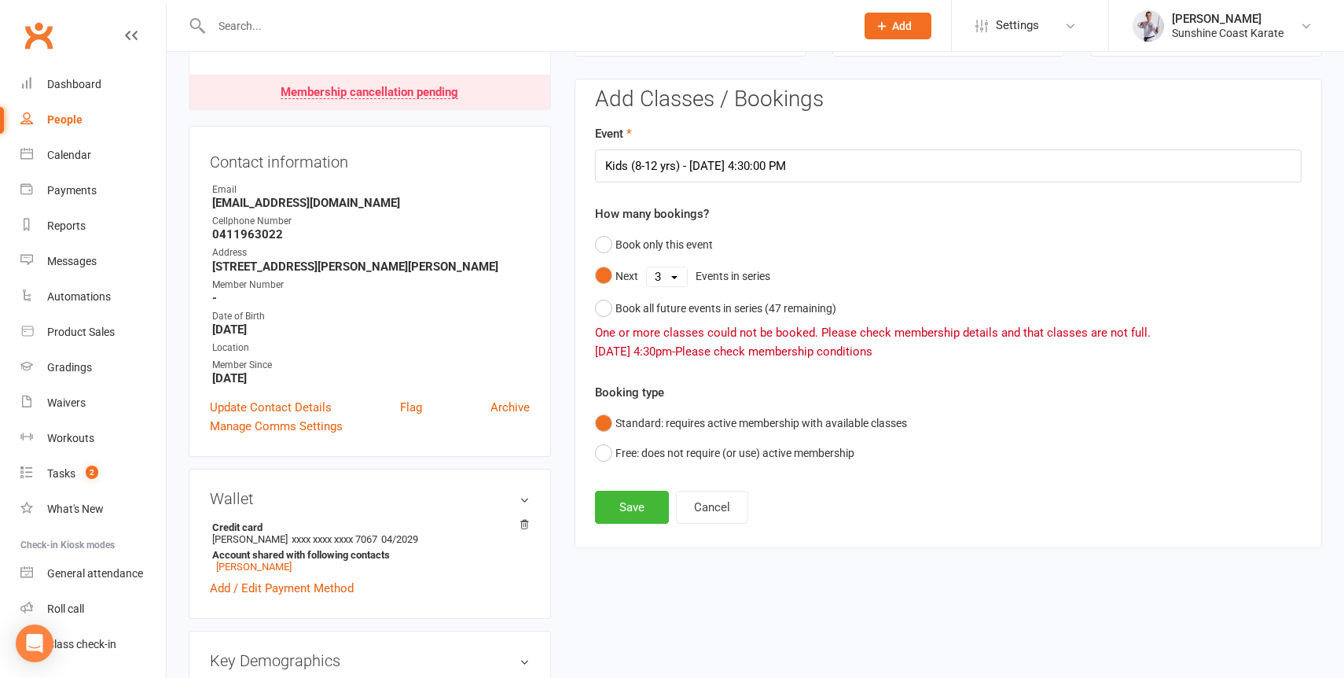
click at [669, 278] on select "1 2 3 4 5 6 7 8 9 10 11 12 13 14 15 16 17 18 19 20 21 22 23 24 25 26 27 28 29 3…" at bounding box center [667, 276] width 40 height 19
select select "2"
click at [647, 267] on select "1 2 3 4 5 6 7 8 9 10 11 12 13 14 15 16 17 18 19 20 21 22 23 24 25 26 27 28 29 3…" at bounding box center [667, 276] width 40 height 19
click at [631, 506] on button "Save" at bounding box center [632, 507] width 74 height 33
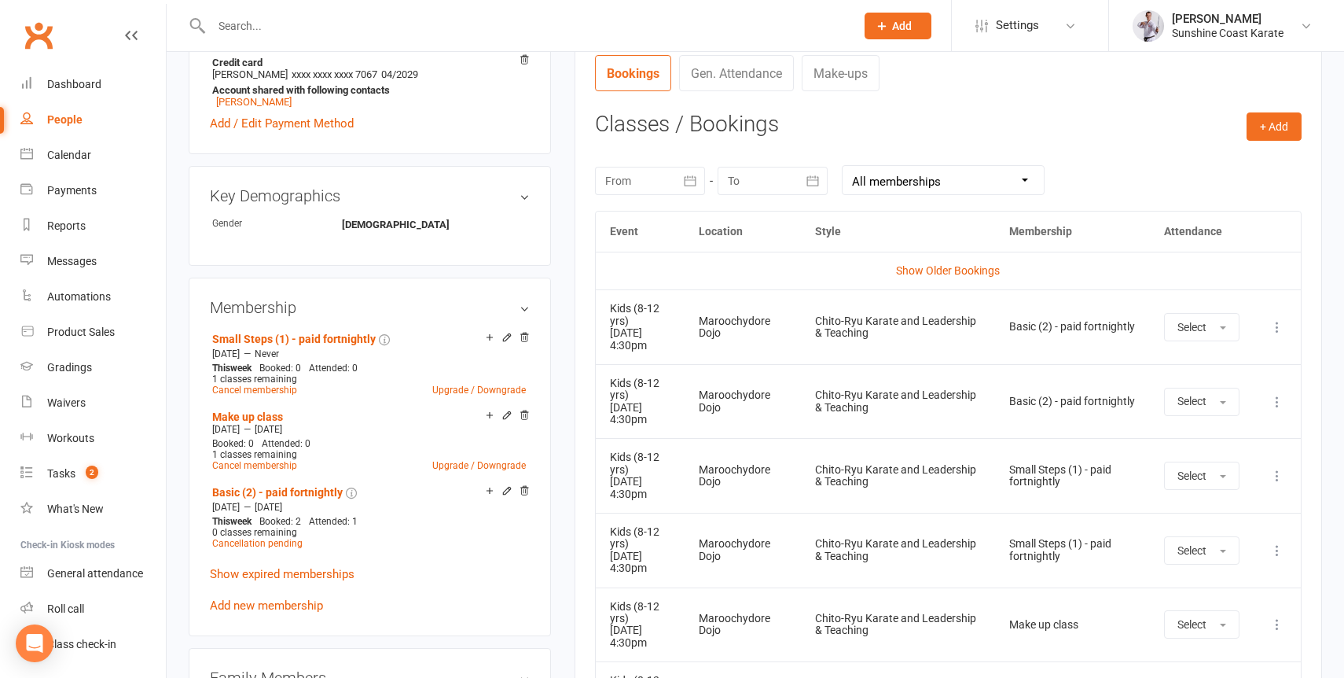
scroll to position [0, 0]
